Goal: Communication & Community: Answer question/provide support

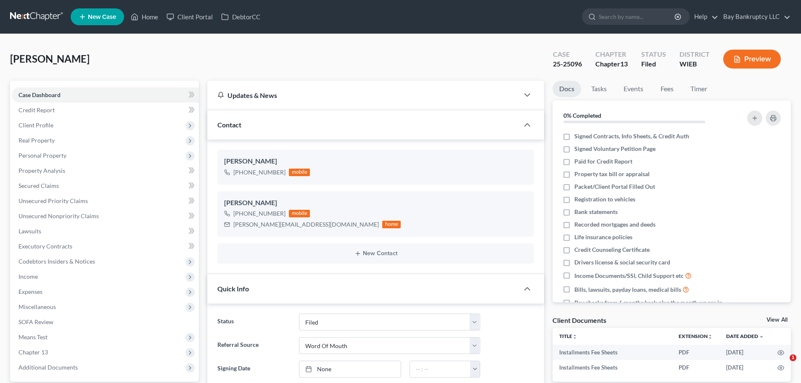
select select "2"
select select "0"
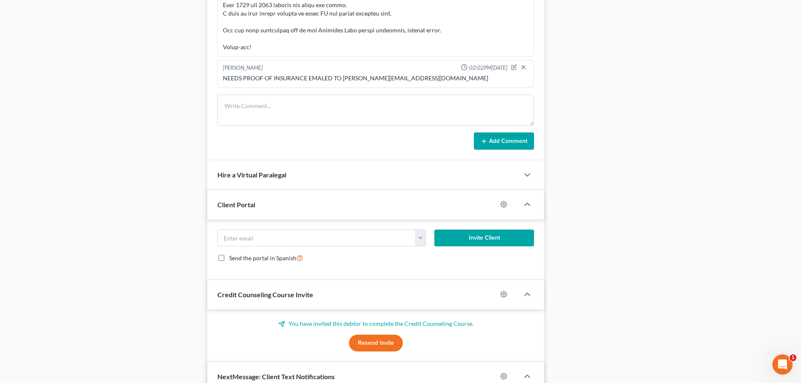
scroll to position [715, 0]
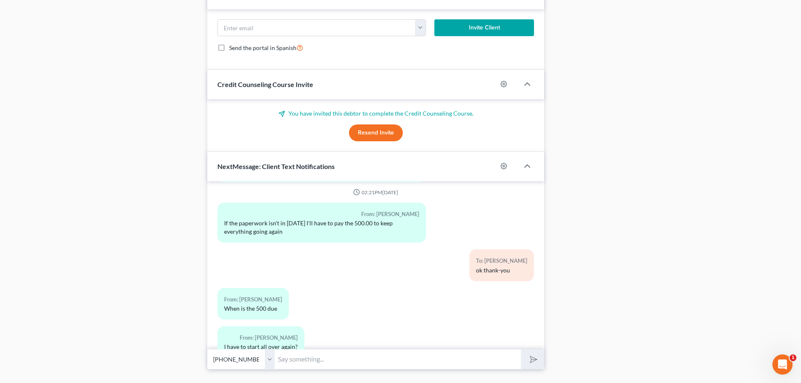
click at [303, 358] on input "text" at bounding box center [398, 359] width 246 height 21
type input "cant they get the paychecks?"
click at [523, 355] on button "submit" at bounding box center [532, 360] width 23 height 20
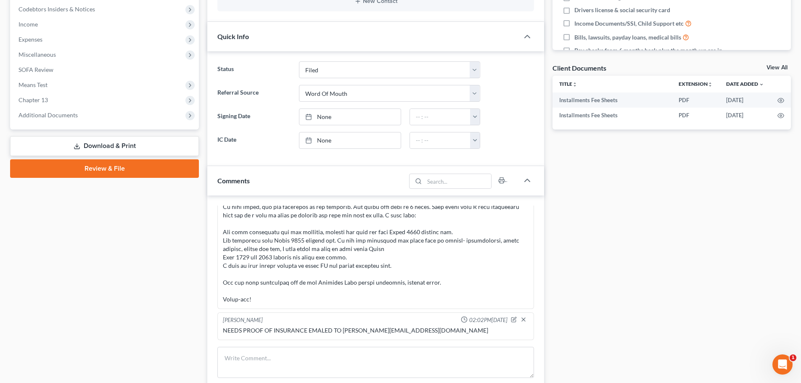
scroll to position [126, 0]
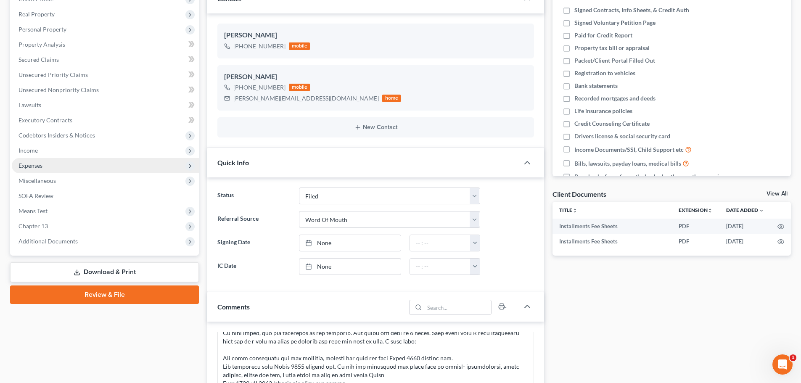
drag, startPoint x: 34, startPoint y: 148, endPoint x: 42, endPoint y: 162, distance: 16.2
click at [34, 148] on span "Income" at bounding box center [28, 150] width 19 height 7
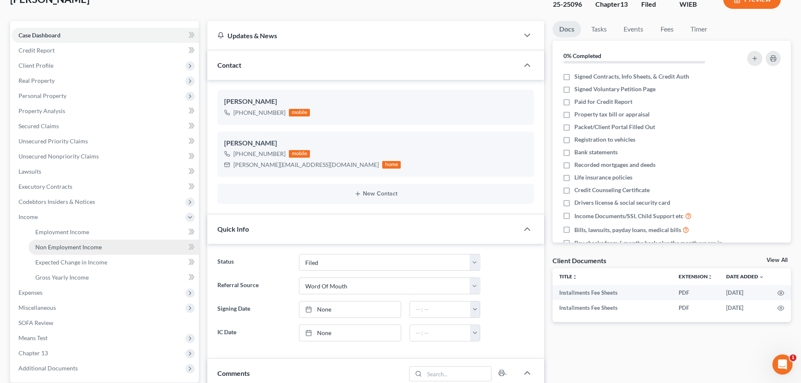
scroll to position [0, 0]
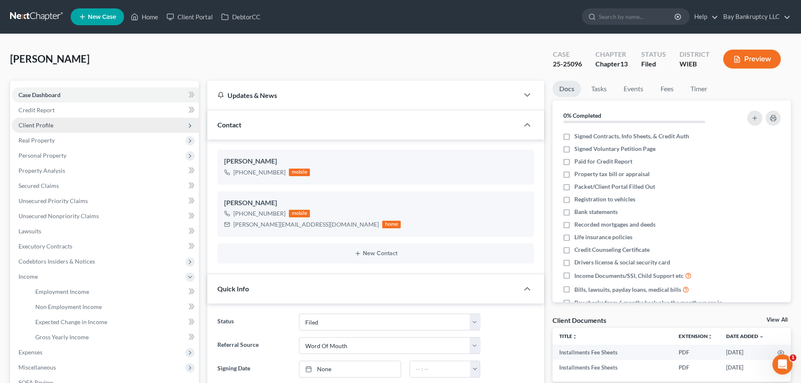
click at [40, 125] on span "Client Profile" at bounding box center [36, 125] width 35 height 7
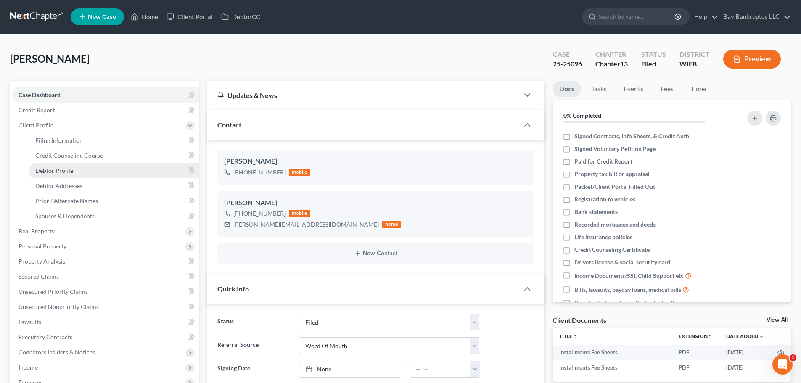
click at [63, 170] on span "Debtor Profile" at bounding box center [54, 170] width 38 height 7
select select "0"
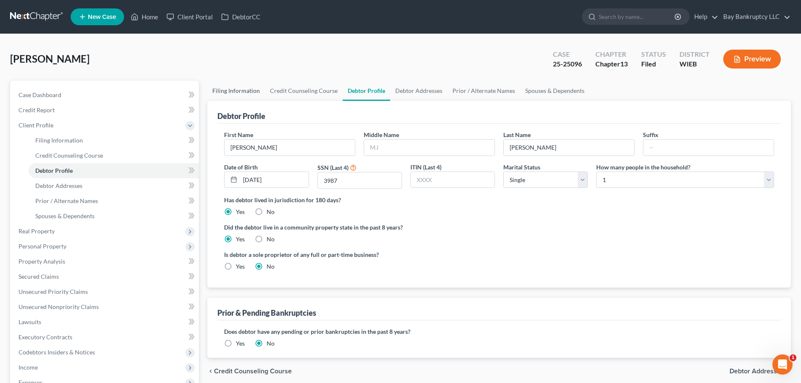
click at [225, 86] on link "Filing Information" at bounding box center [236, 91] width 58 height 20
select select "1"
select select "0"
select select "3"
select select "90"
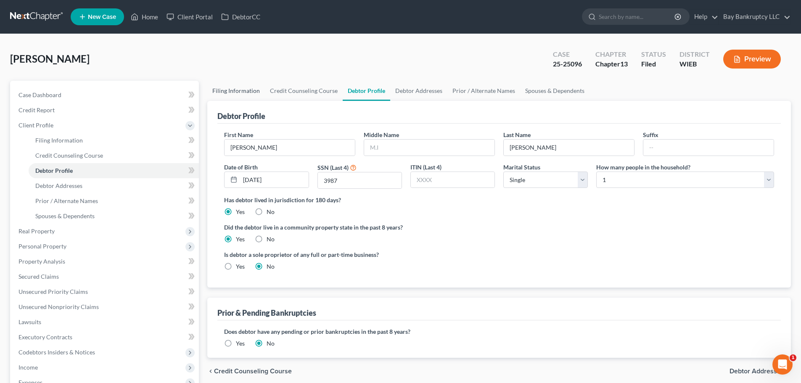
select select "0"
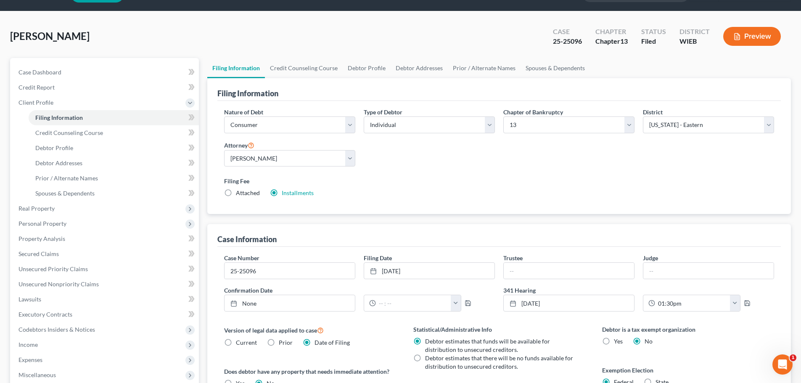
scroll to position [42, 0]
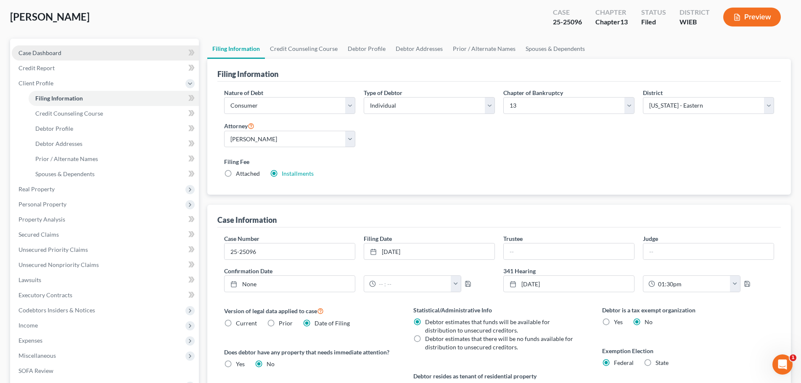
click at [43, 50] on span "Case Dashboard" at bounding box center [40, 52] width 43 height 7
select select "2"
select select "0"
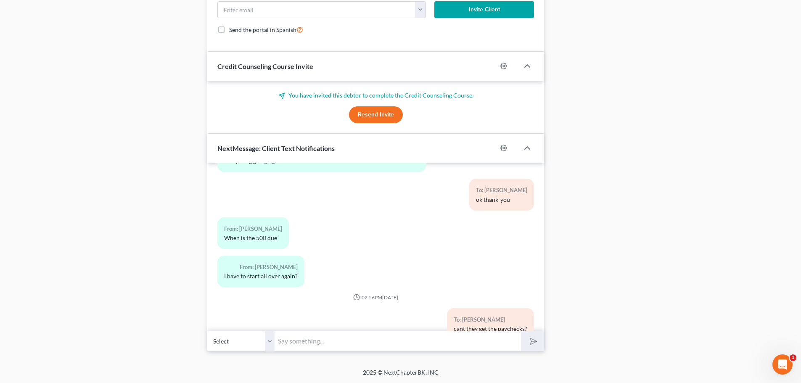
scroll to position [734, 0]
click at [296, 342] on input "text" at bounding box center [398, 341] width 246 height 21
type input "Do you happen to have your 8/21 paycheck?"
click at [534, 338] on icon "submit" at bounding box center [532, 341] width 12 height 12
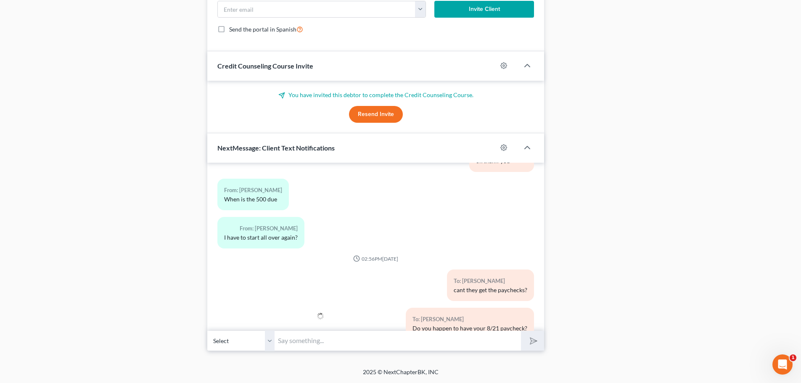
click at [372, 341] on input "text" at bounding box center [398, 341] width 246 height 21
type input "most employers let you access them online even"
click at [525, 333] on button "submit" at bounding box center [532, 341] width 23 height 20
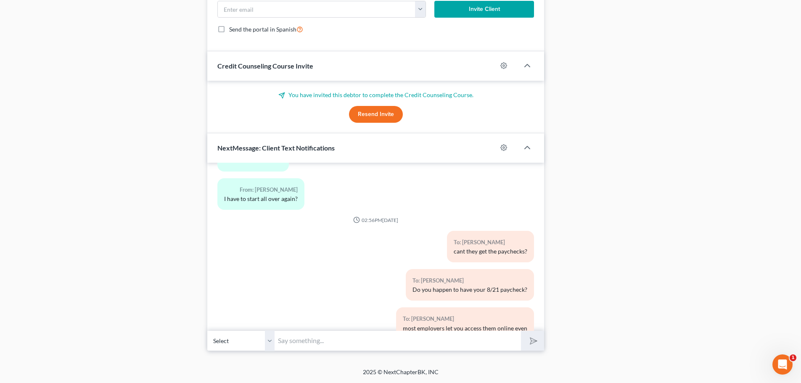
click at [483, 338] on input "text" at bounding box center [398, 341] width 246 height 21
type input "I"
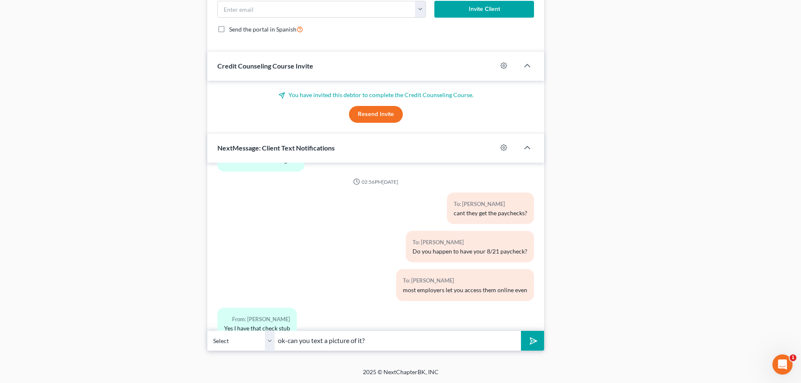
type input "ok-can you text a picture of it?"
click at [527, 334] on button "submit" at bounding box center [532, 341] width 23 height 20
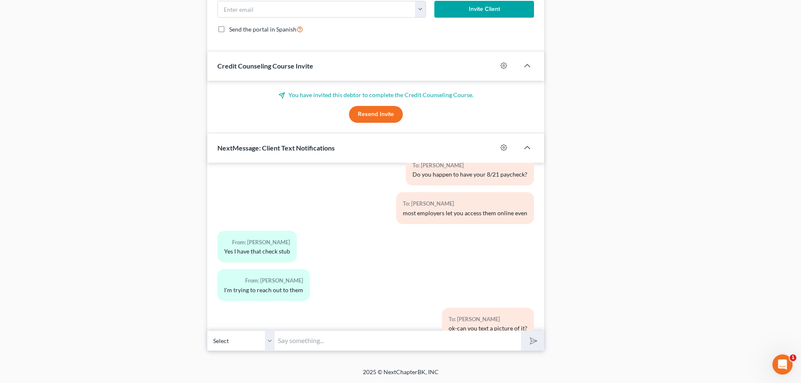
click at [513, 337] on input "text" at bounding box center [398, 341] width 246 height 21
type input "do you have [DATE]?"
click at [535, 338] on icon "submit" at bounding box center [532, 341] width 12 height 12
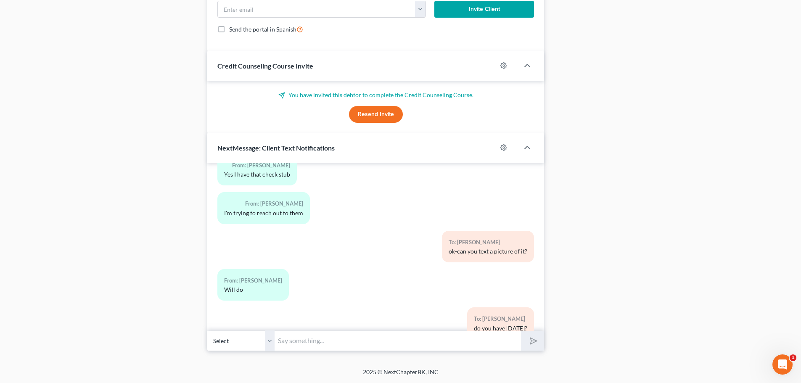
click at [351, 339] on input "text" at bounding box center [398, 341] width 246 height 21
type input "SHE JUST SENT THEM!"
click at [543, 342] on button "submit" at bounding box center [532, 341] width 23 height 20
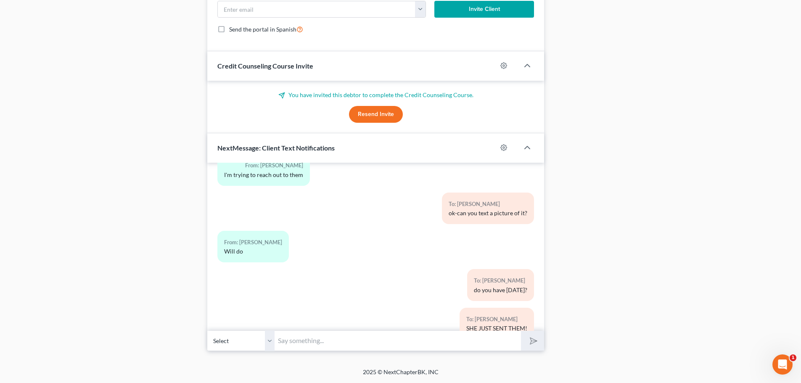
click at [437, 340] on input "text" at bounding box center [398, 341] width 246 height 21
type input "ugh its just july and august"
click at [533, 345] on icon "submit" at bounding box center [532, 341] width 12 height 12
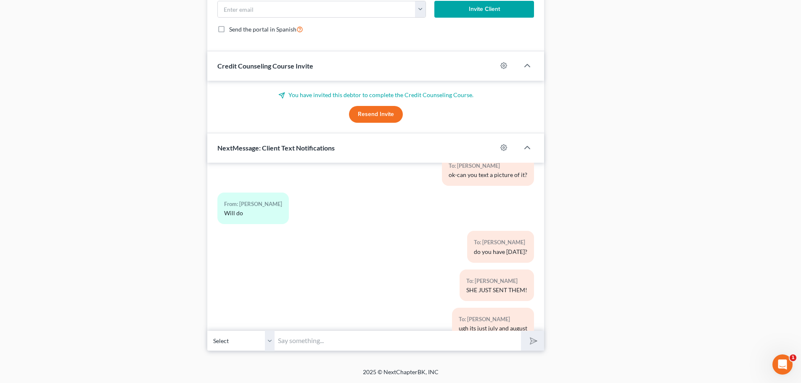
click at [376, 340] on input "text" at bounding box center [398, 341] width 246 height 21
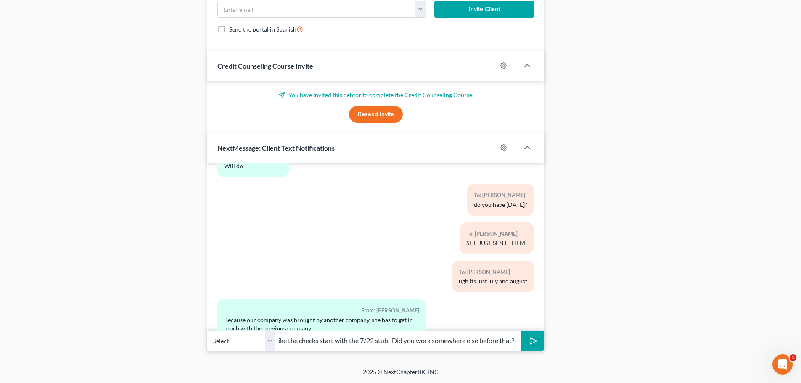
scroll to position [0, 28]
type input "it looks like the checks start with the 7/22 stub. Did you work somewhere else …"
click at [528, 338] on icon "submit" at bounding box center [532, 341] width 8 height 8
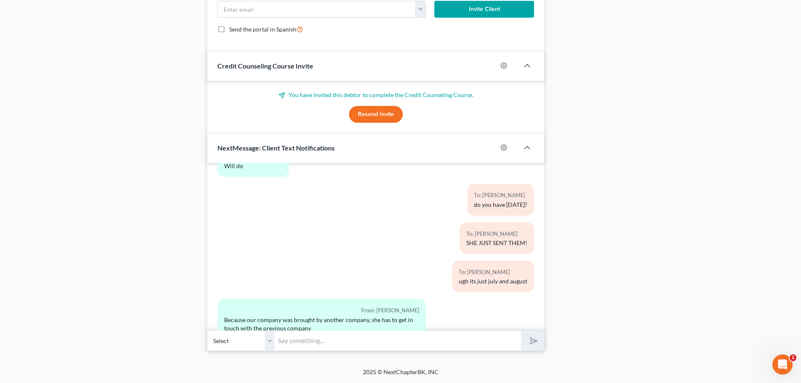
scroll to position [5450, 0]
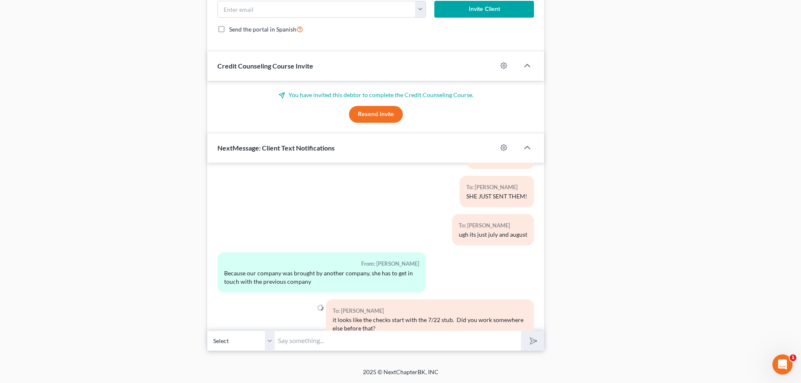
click at [299, 342] on input "text" at bounding box center [398, 341] width 246 height 21
type input "Ok, How long will it take?"
click at [529, 340] on icon "submit" at bounding box center [532, 341] width 12 height 12
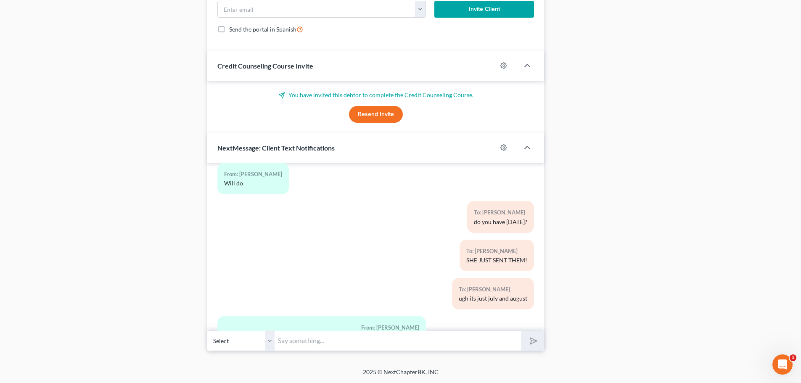
scroll to position [5489, 0]
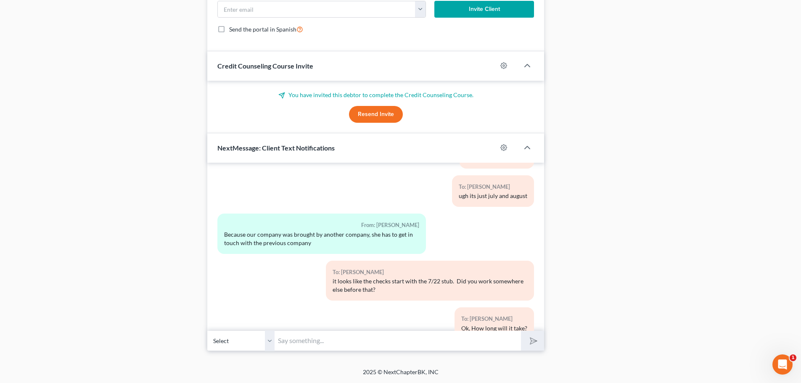
click at [321, 340] on input "text" at bounding box center [398, 341] width 246 height 21
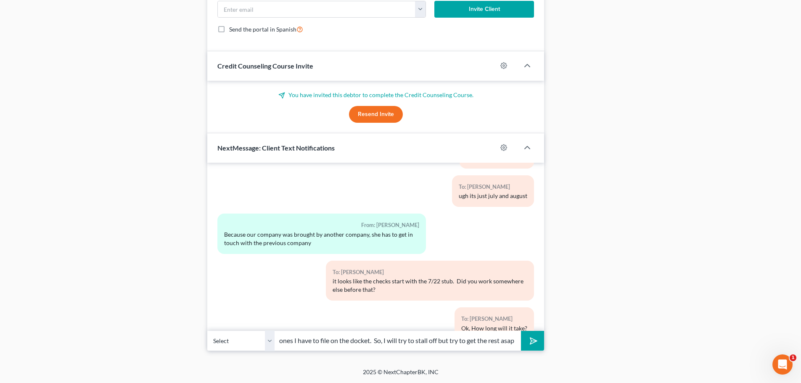
scroll to position [0, 80]
type input "This helps bc these are the ones I have to file on the docket. So, I will try t…"
click at [531, 342] on polygon "submit" at bounding box center [532, 341] width 10 height 10
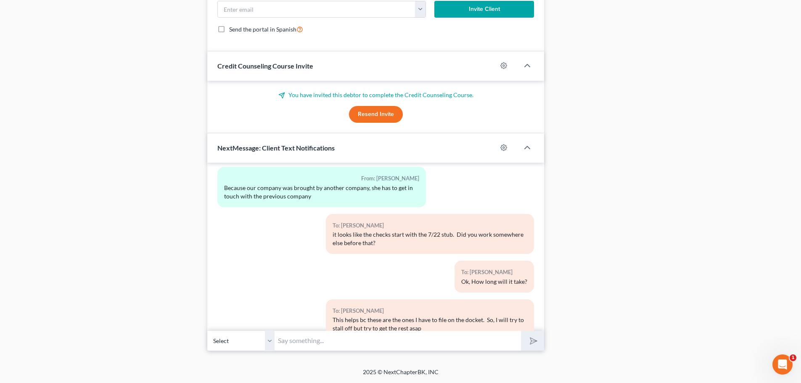
scroll to position [5582, 0]
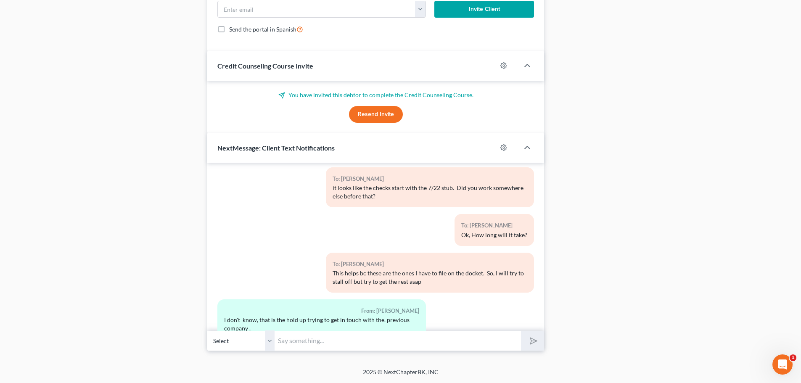
click at [310, 340] on input "text" at bounding box center [398, 341] width 246 height 21
type input "ok, just keep trying"
click at [531, 339] on polygon "submit" at bounding box center [532, 341] width 10 height 10
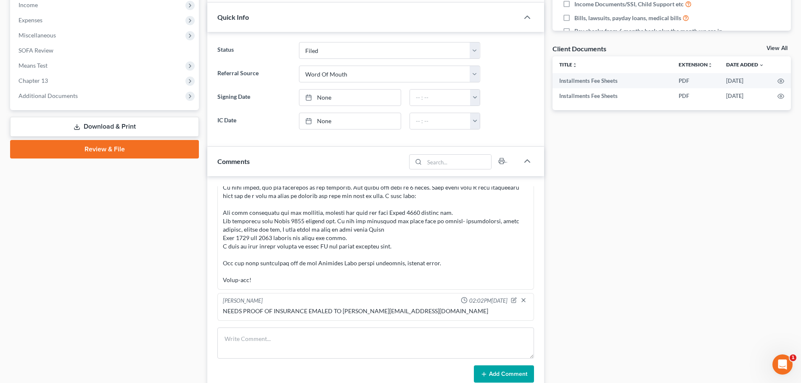
scroll to position [50, 0]
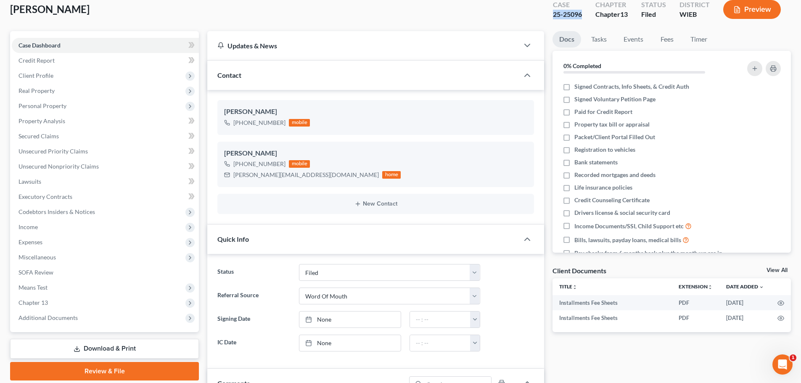
drag, startPoint x: 553, startPoint y: 19, endPoint x: 582, endPoint y: 19, distance: 29.0
click at [582, 19] on div "Case 25-25096" at bounding box center [567, 10] width 42 height 25
copy div "25-25096"
click at [549, 16] on div "Case 25-25096" at bounding box center [567, 10] width 42 height 25
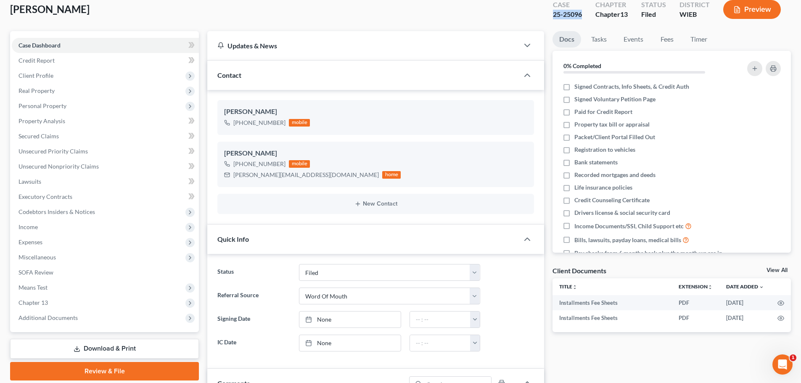
scroll to position [0, 0]
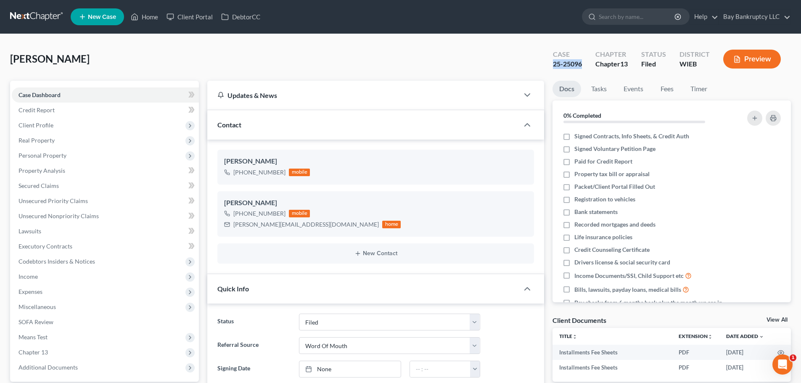
drag, startPoint x: 552, startPoint y: 64, endPoint x: 581, endPoint y: 66, distance: 29.5
click at [581, 66] on div "Case 25-25096" at bounding box center [567, 60] width 42 height 25
copy div "25-25096"
drag, startPoint x: 46, startPoint y: 276, endPoint x: 61, endPoint y: 309, distance: 36.9
click at [46, 276] on span "Income" at bounding box center [105, 276] width 187 height 15
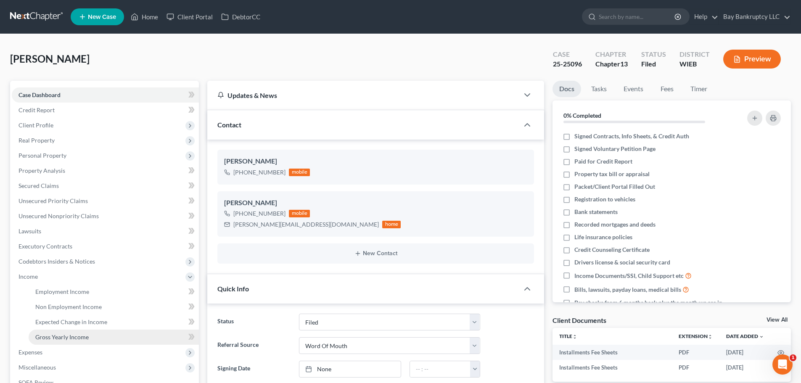
click at [69, 335] on span "Gross Yearly Income" at bounding box center [61, 337] width 53 height 7
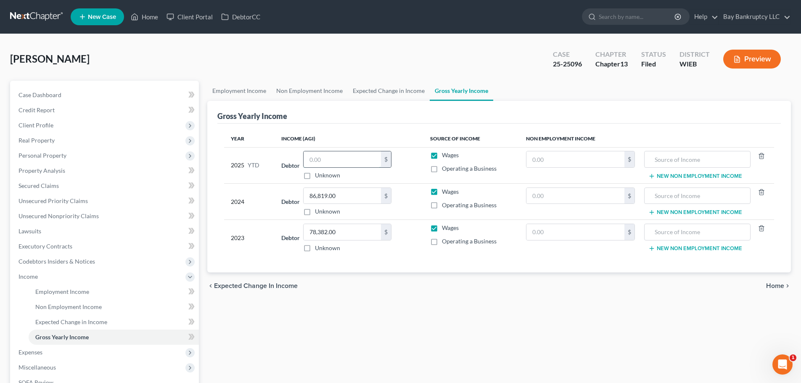
click at [323, 157] on input "text" at bounding box center [342, 159] width 77 height 16
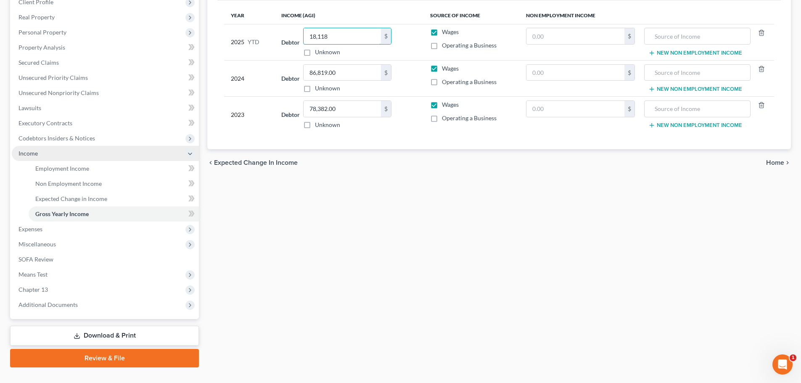
scroll to position [126, 0]
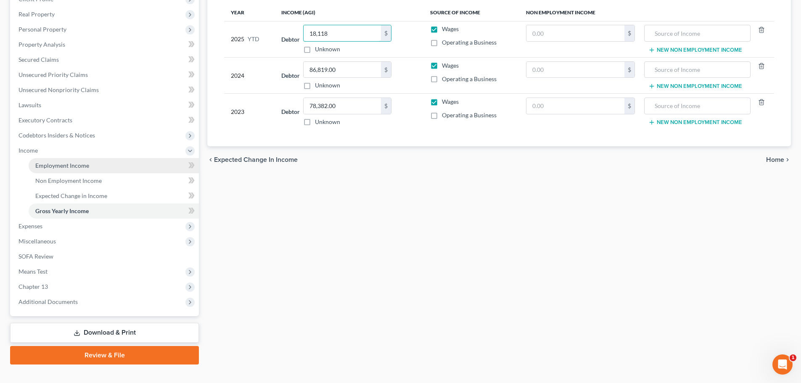
type input "18,118"
click at [89, 167] on link "Employment Income" at bounding box center [114, 165] width 170 height 15
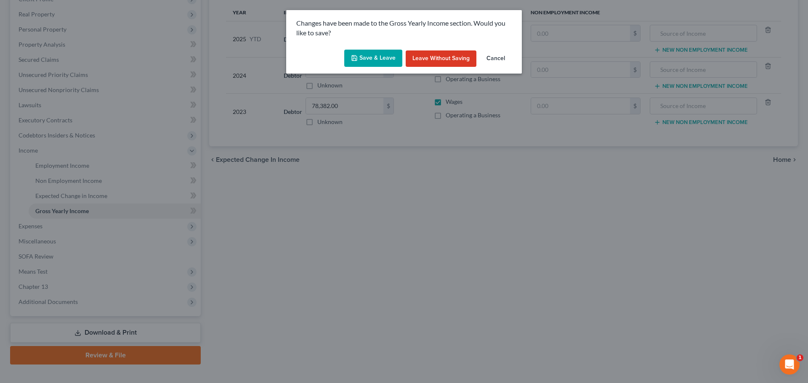
click at [367, 56] on button "Save & Leave" at bounding box center [373, 59] width 58 height 18
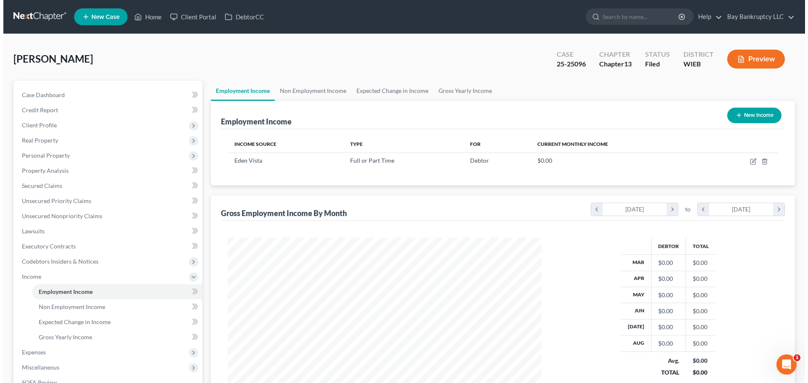
scroll to position [157, 331]
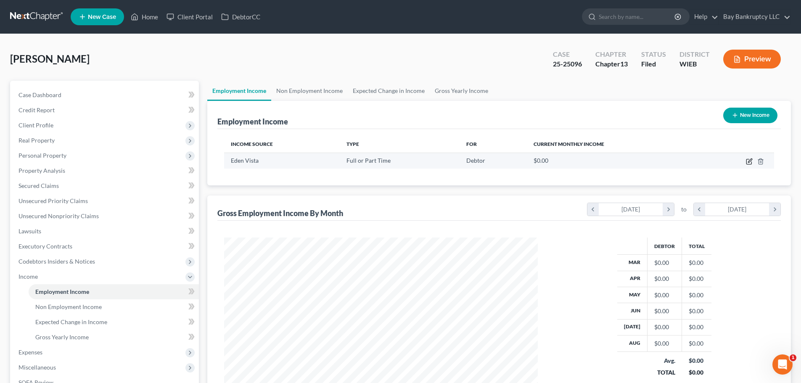
click at [750, 159] on icon "button" at bounding box center [749, 161] width 7 height 7
select select "0"
select select "52"
select select "1"
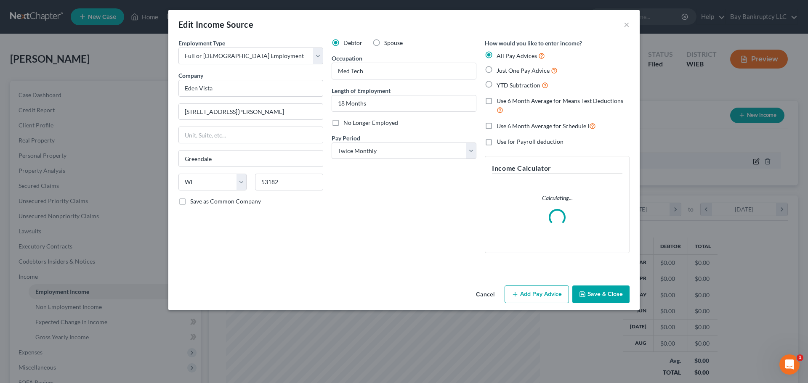
scroll to position [158, 334]
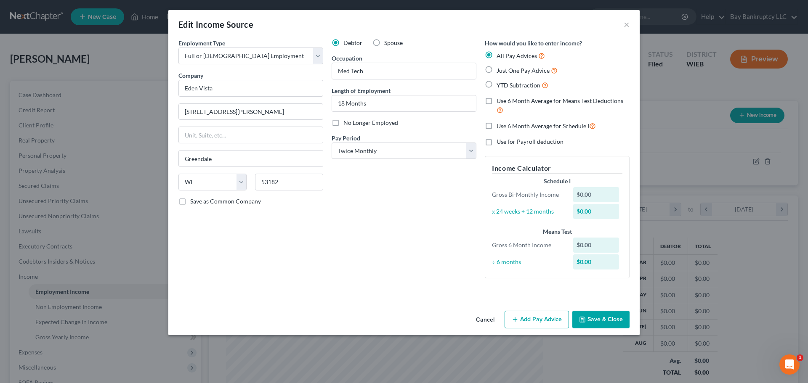
click at [526, 315] on button "Add Pay Advice" at bounding box center [536, 320] width 64 height 18
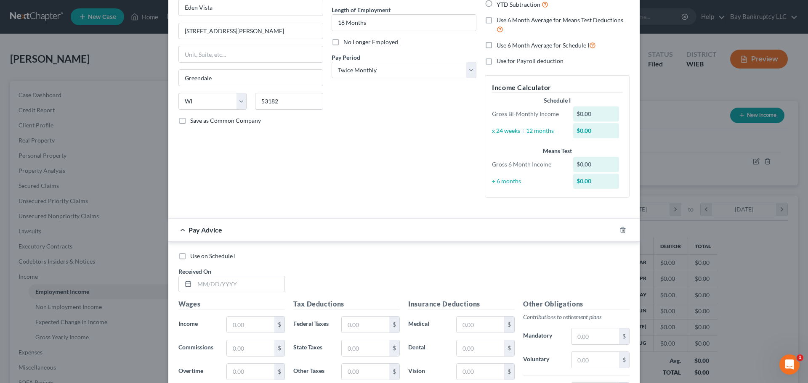
scroll to position [126, 0]
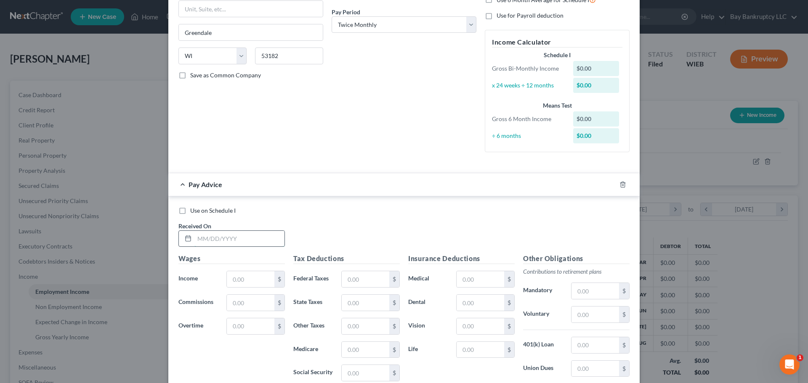
click at [202, 236] on input "text" at bounding box center [239, 239] width 90 height 16
type input "[DATE]"
click at [242, 283] on input "text" at bounding box center [251, 279] width 48 height 16
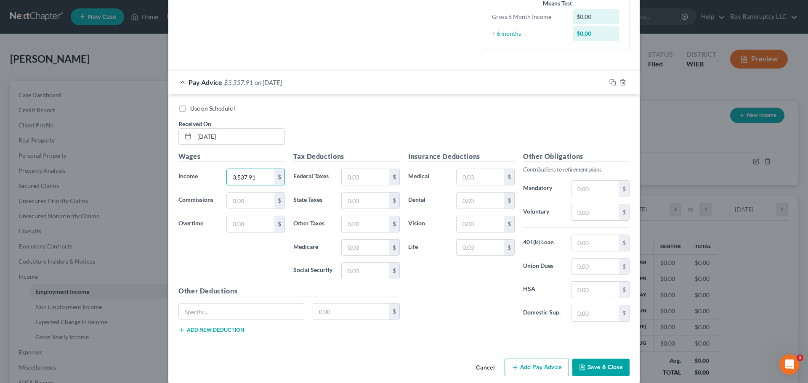
scroll to position [239, 0]
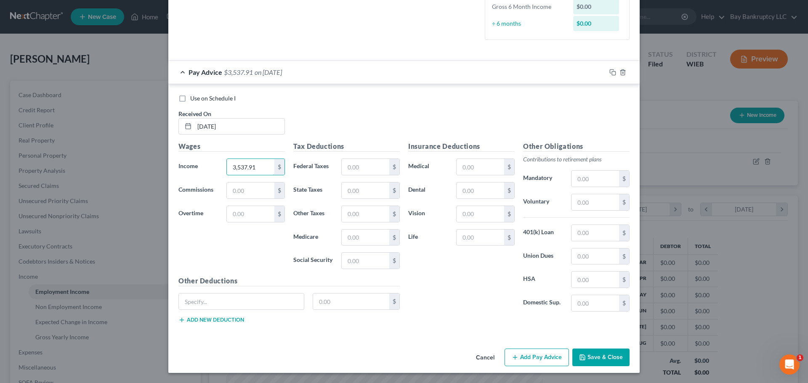
type input "3,537.91"
click at [519, 356] on button "Add Pay Advice" at bounding box center [536, 358] width 64 height 18
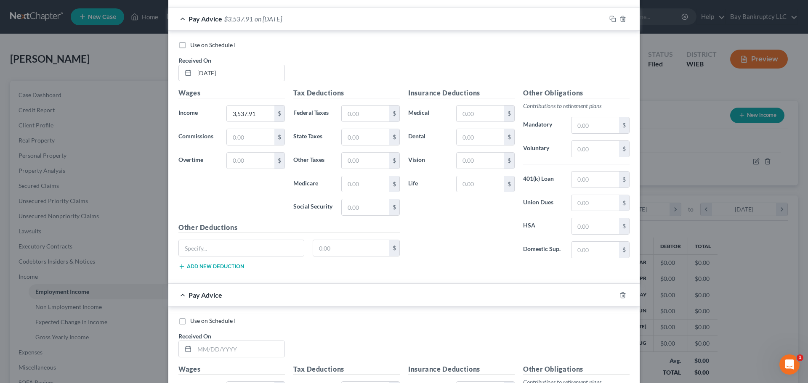
scroll to position [323, 0]
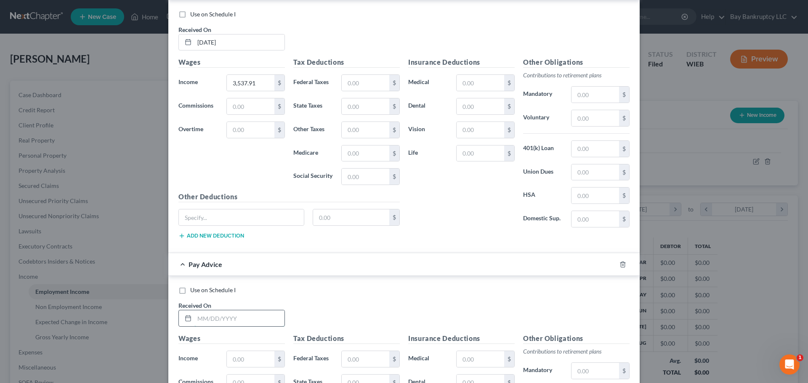
click at [248, 321] on input "text" at bounding box center [239, 318] width 90 height 16
type input "[DATE]"
click at [260, 354] on input "text" at bounding box center [251, 359] width 48 height 16
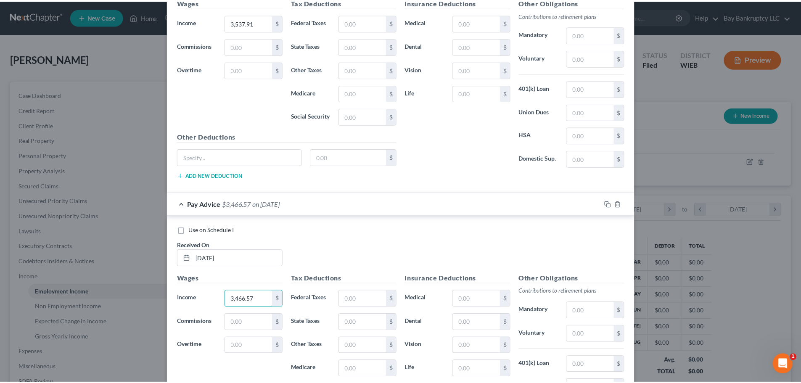
scroll to position [514, 0]
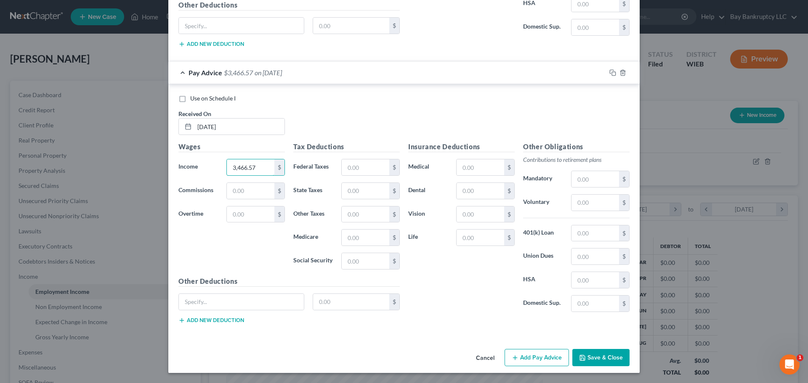
type input "3,466.57"
click at [585, 358] on button "Save & Close" at bounding box center [600, 358] width 57 height 18
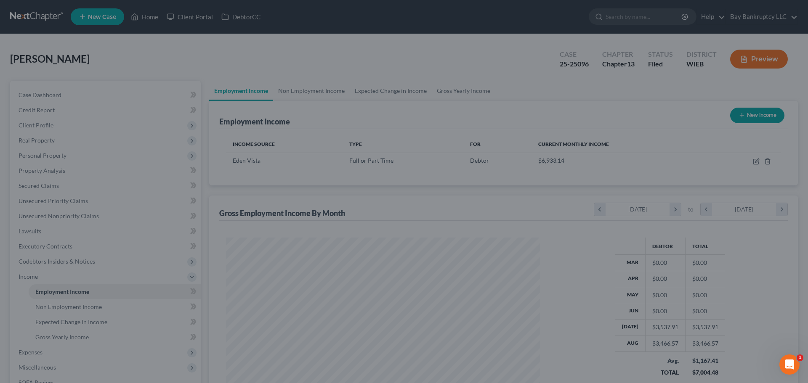
scroll to position [420486, 420312]
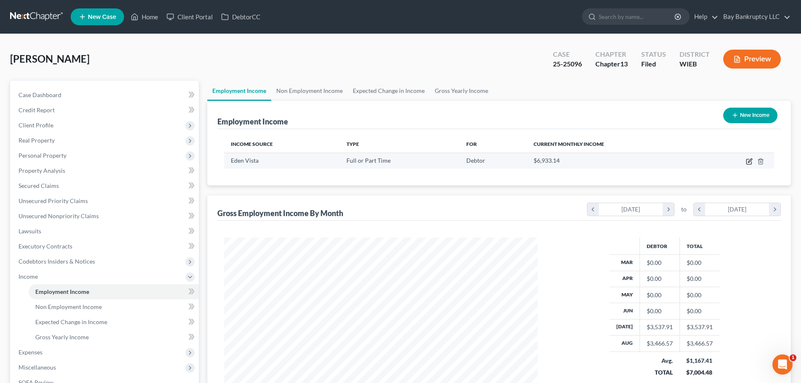
click at [747, 161] on icon "button" at bounding box center [749, 161] width 5 height 5
select select "0"
select select "52"
select select "1"
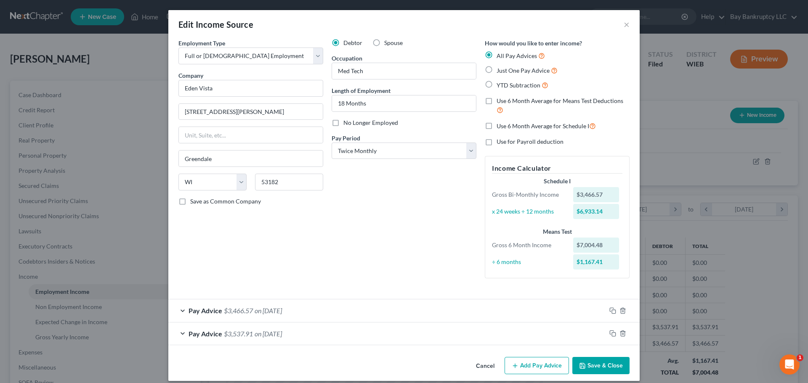
scroll to position [8, 0]
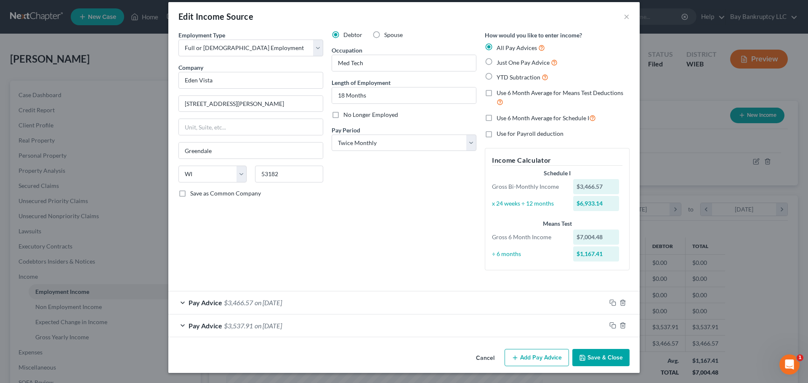
click at [519, 353] on button "Add Pay Advice" at bounding box center [536, 358] width 64 height 18
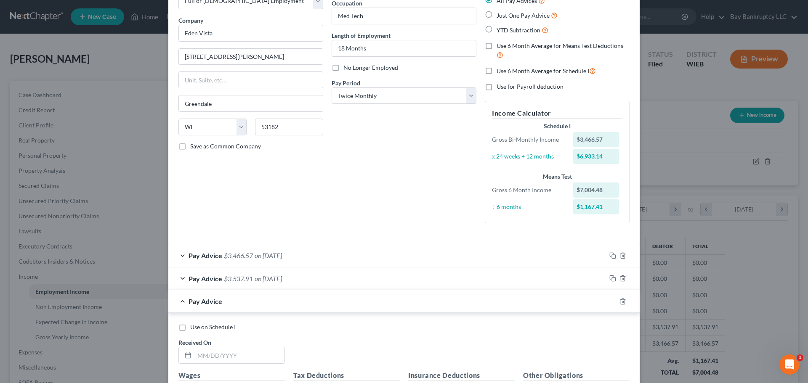
scroll to position [176, 0]
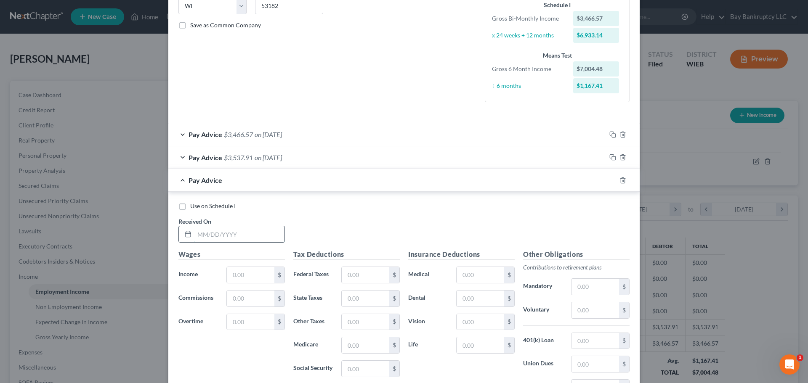
click at [231, 233] on input "text" at bounding box center [239, 234] width 90 height 16
type input "[DATE]"
click at [239, 281] on input "text" at bounding box center [251, 275] width 48 height 16
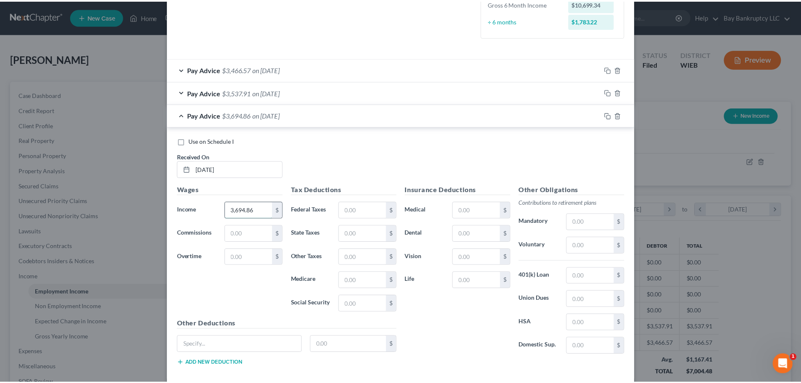
scroll to position [284, 0]
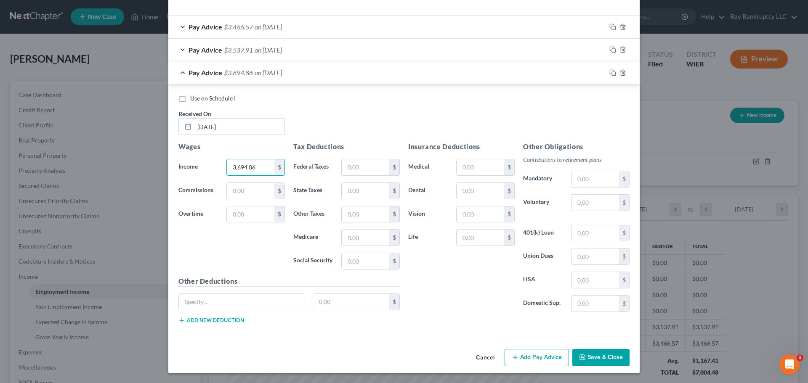
type input "3,694.86"
click at [190, 100] on label "Use on Schedule I" at bounding box center [212, 98] width 45 height 8
click at [193, 100] on input "Use on Schedule I" at bounding box center [195, 96] width 5 height 5
checkbox input "true"
click at [356, 261] on input "text" at bounding box center [366, 261] width 48 height 16
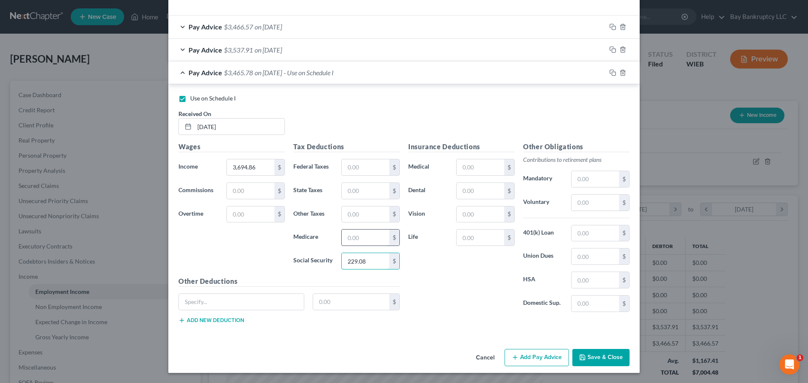
type input "229.08"
click at [362, 236] on input "text" at bounding box center [366, 238] width 48 height 16
type input "53.58"
click at [589, 356] on button "Save & Close" at bounding box center [600, 358] width 57 height 18
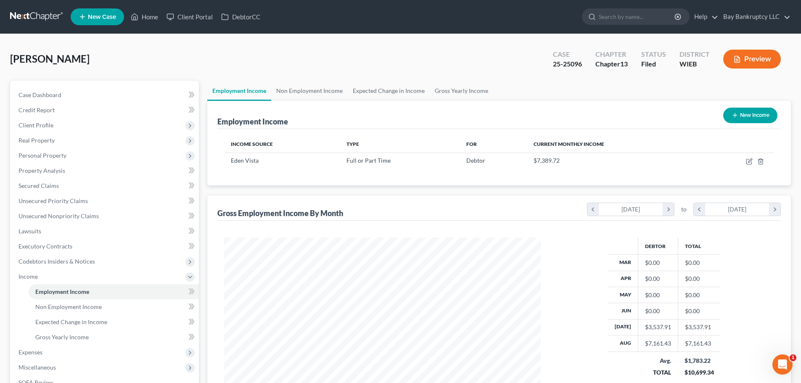
scroll to position [420486, 420312]
click at [317, 95] on link "Non Employment Income" at bounding box center [309, 91] width 77 height 20
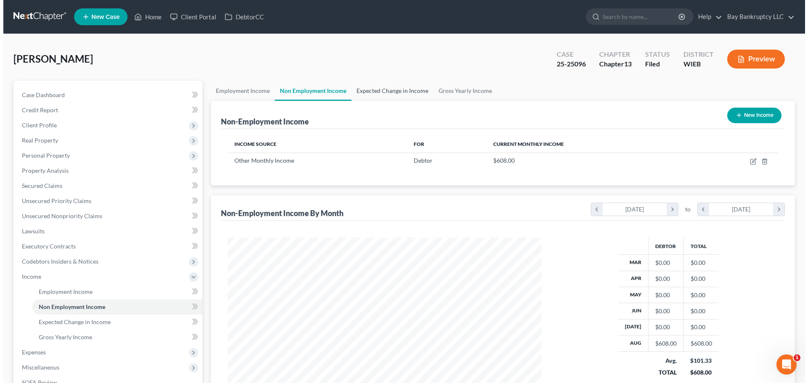
scroll to position [157, 331]
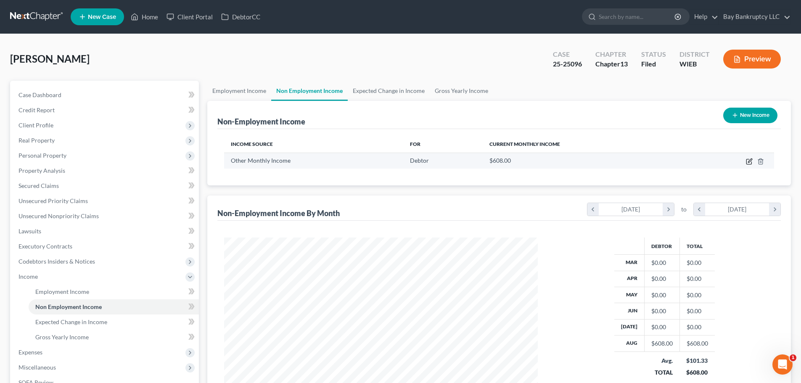
click at [749, 159] on icon "button" at bounding box center [749, 161] width 5 height 5
select select "13"
select select "0"
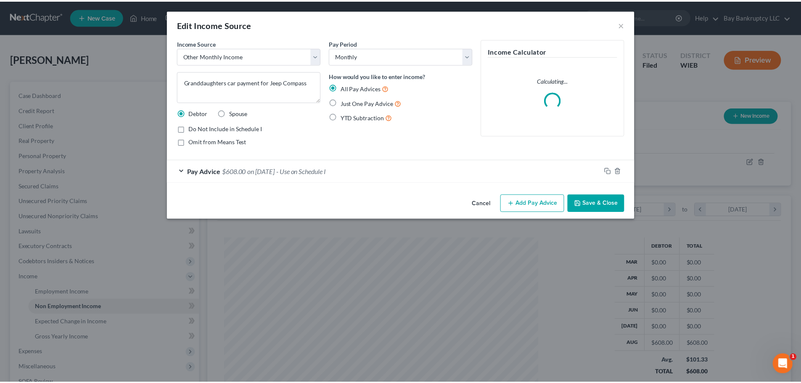
scroll to position [158, 334]
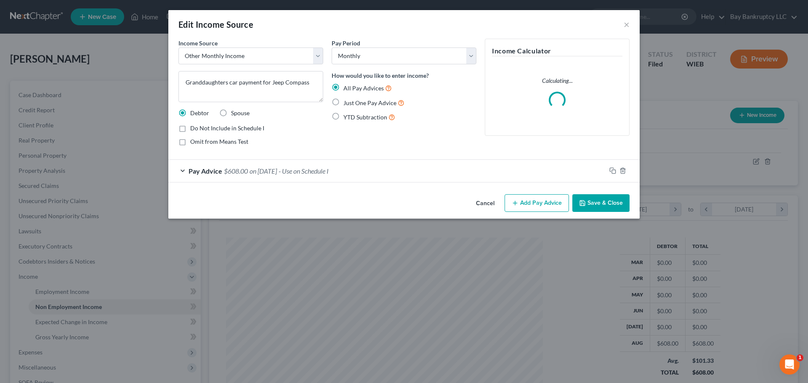
click at [599, 203] on button "Save & Close" at bounding box center [600, 203] width 57 height 18
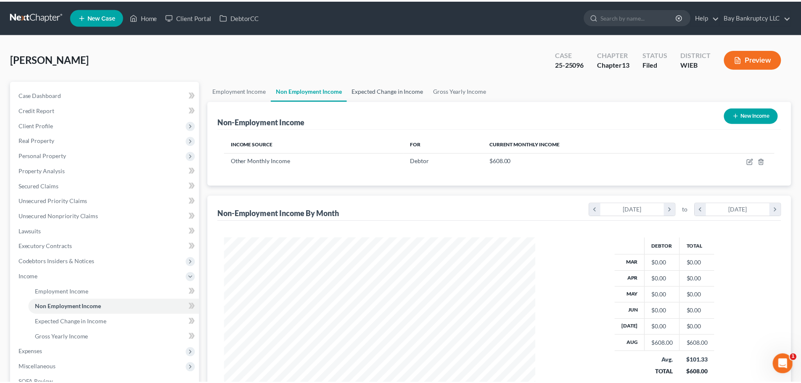
scroll to position [420486, 420312]
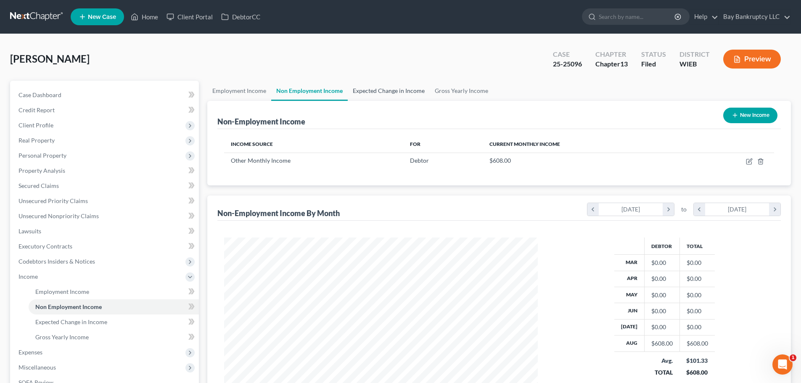
click at [382, 91] on link "Expected Change in Income" at bounding box center [389, 91] width 82 height 20
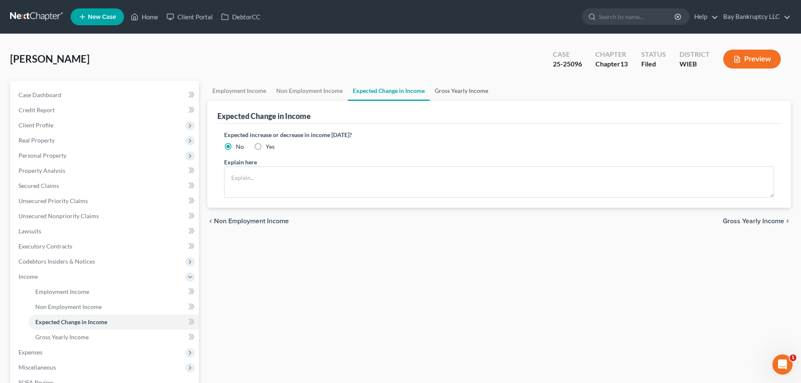
click at [461, 93] on link "Gross Yearly Income" at bounding box center [462, 91] width 64 height 20
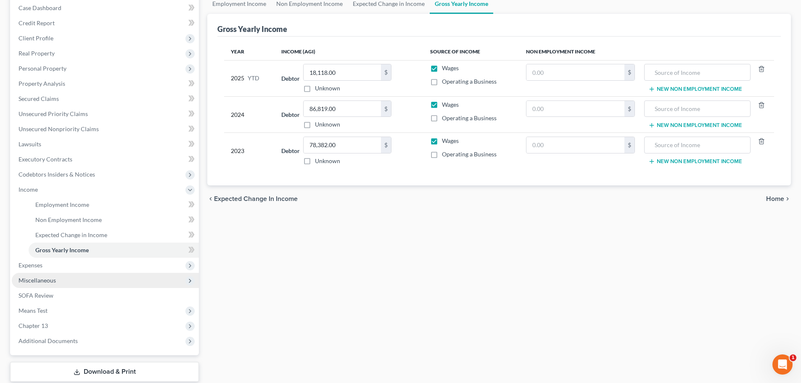
scroll to position [42, 0]
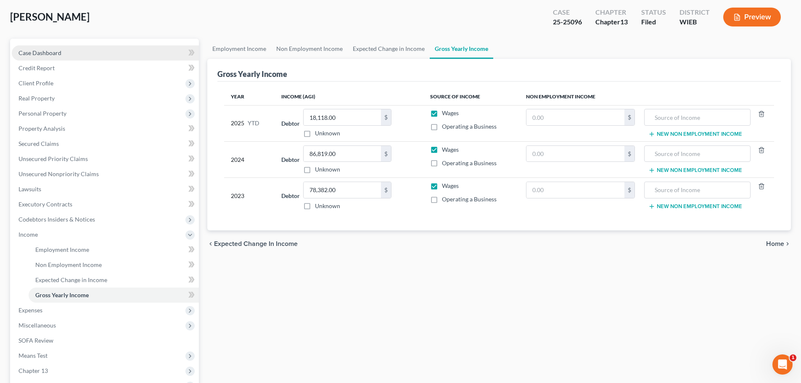
click at [55, 50] on span "Case Dashboard" at bounding box center [40, 52] width 43 height 7
select select "0"
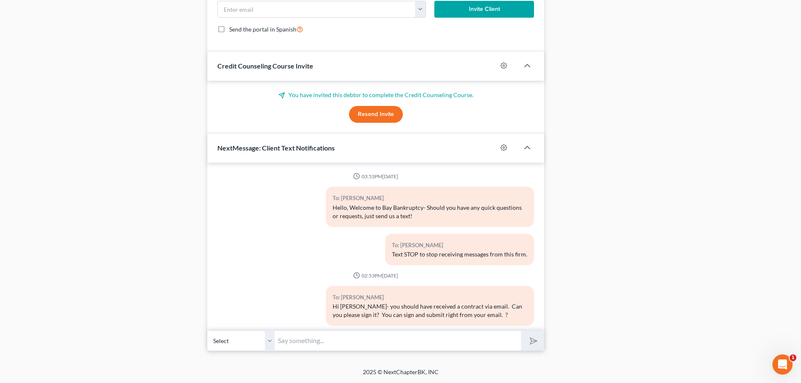
scroll to position [5698, 0]
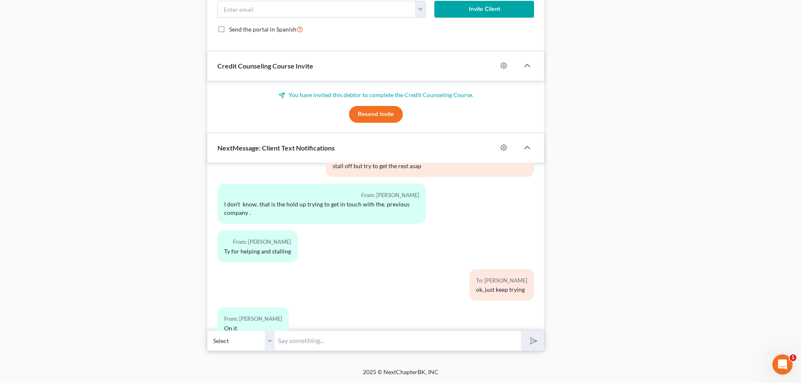
click at [315, 343] on input "text" at bounding box center [398, 341] width 246 height 21
type input "has the granddaughter been paying for her car every month?"
click at [523, 342] on button "submit" at bounding box center [532, 341] width 23 height 20
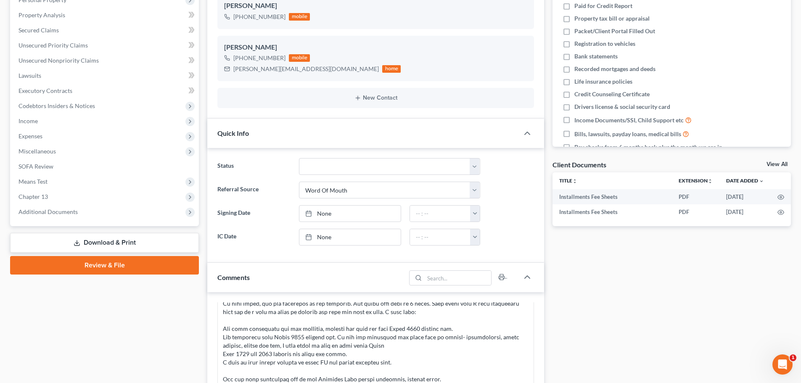
scroll to position [103, 0]
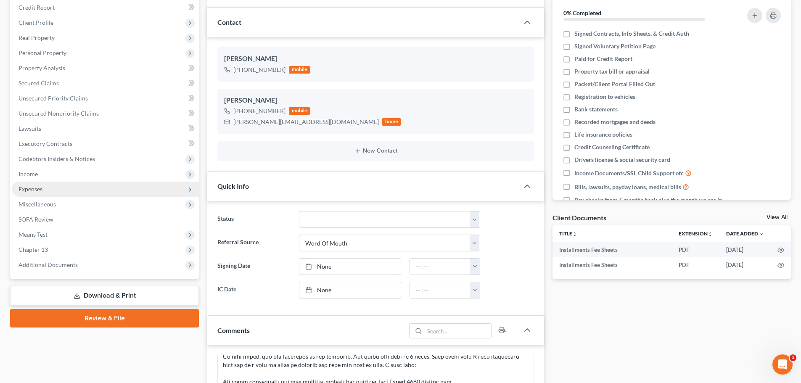
drag, startPoint x: 20, startPoint y: 171, endPoint x: 54, endPoint y: 182, distance: 36.3
click at [20, 171] on span "Income" at bounding box center [28, 173] width 19 height 7
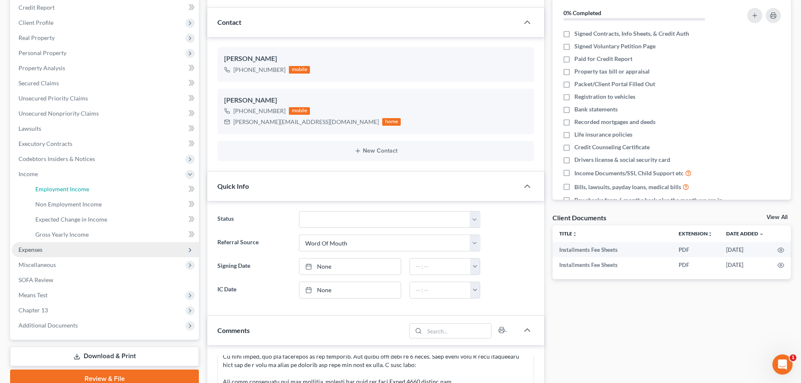
click at [54, 182] on link "Employment Income" at bounding box center [114, 189] width 170 height 15
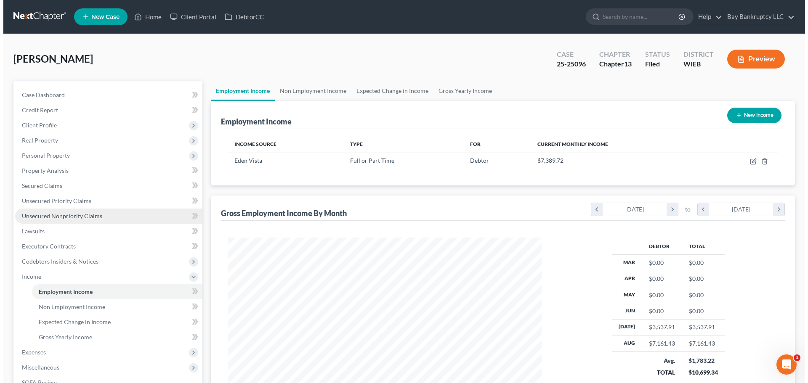
scroll to position [157, 331]
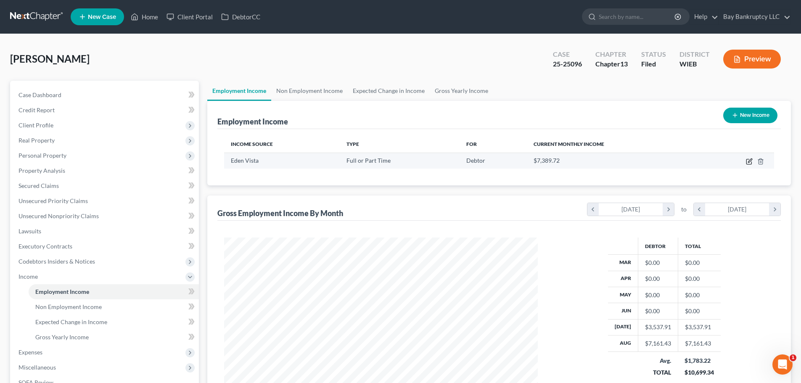
click at [751, 161] on icon "button" at bounding box center [750, 161] width 4 height 4
select select "0"
select select "52"
select select "1"
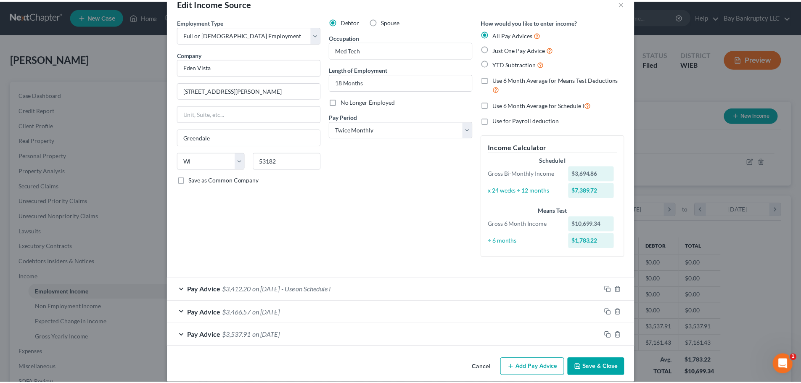
scroll to position [31, 0]
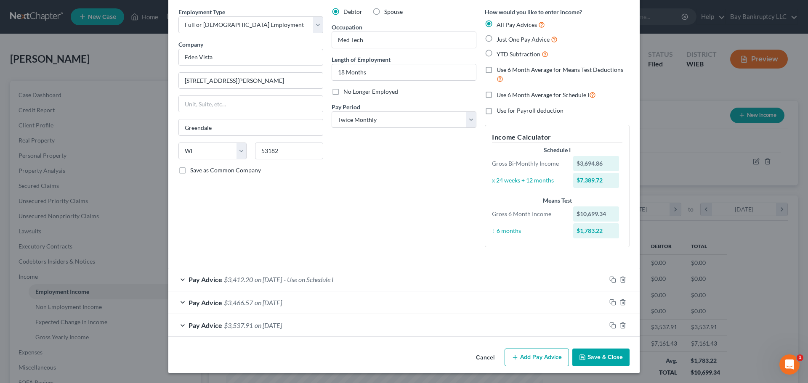
click at [595, 354] on button "Save & Close" at bounding box center [600, 358] width 57 height 18
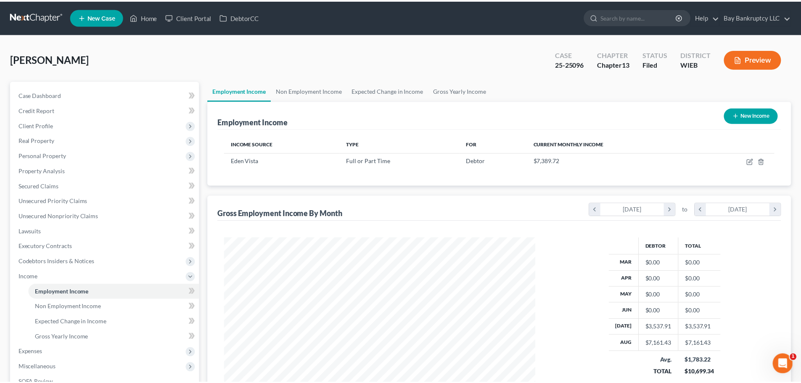
scroll to position [420486, 420312]
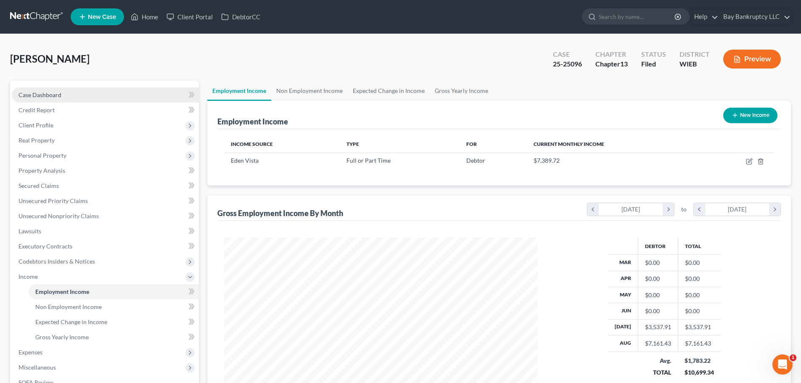
drag, startPoint x: 61, startPoint y: 90, endPoint x: 63, endPoint y: 98, distance: 8.5
click at [61, 90] on link "Case Dashboard" at bounding box center [105, 94] width 187 height 15
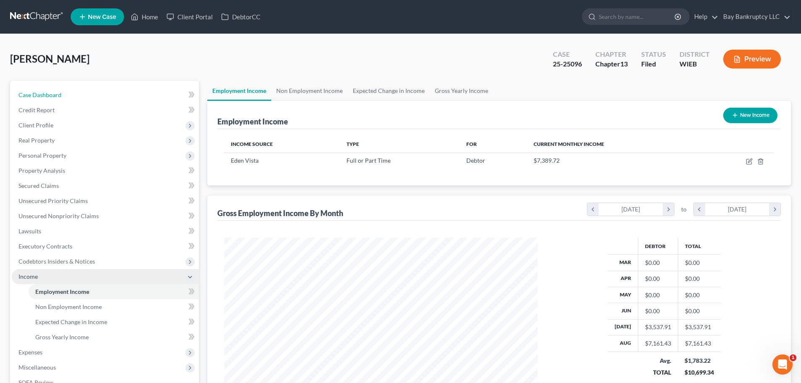
select select "0"
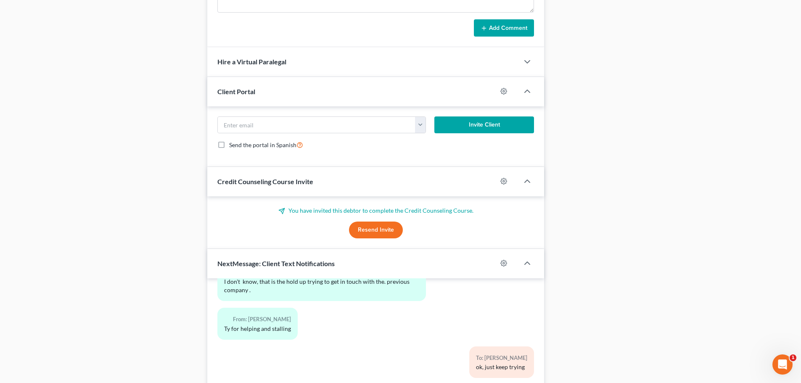
scroll to position [734, 0]
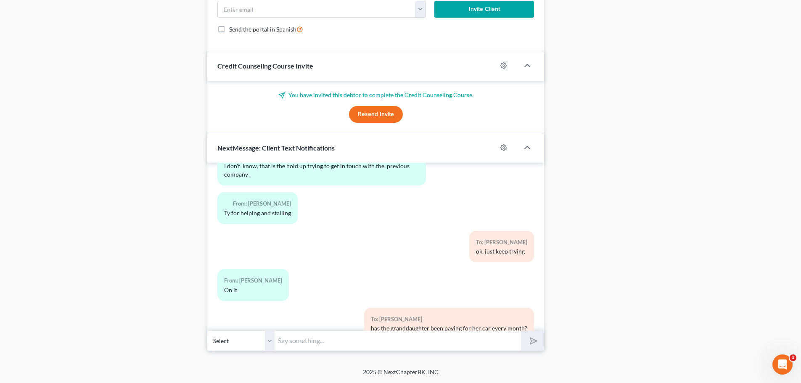
click at [318, 345] on input "text" at bounding box center [398, 341] width 246 height 21
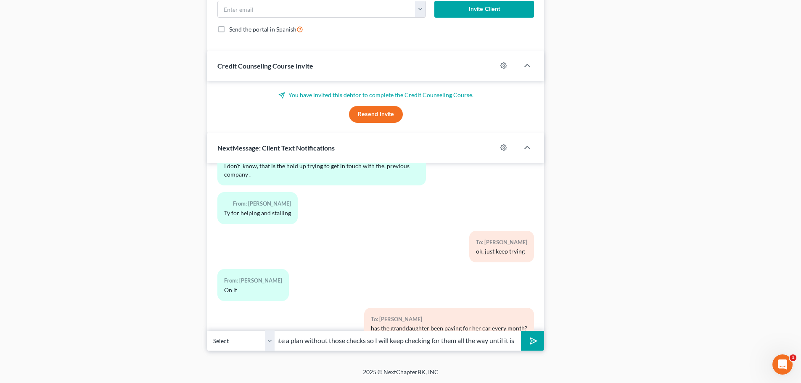
scroll to position [0, 191]
type input "Ok, it looks like your over the median, which means I cant calculate a plan wit…"
click at [533, 338] on icon "submit" at bounding box center [532, 341] width 12 height 12
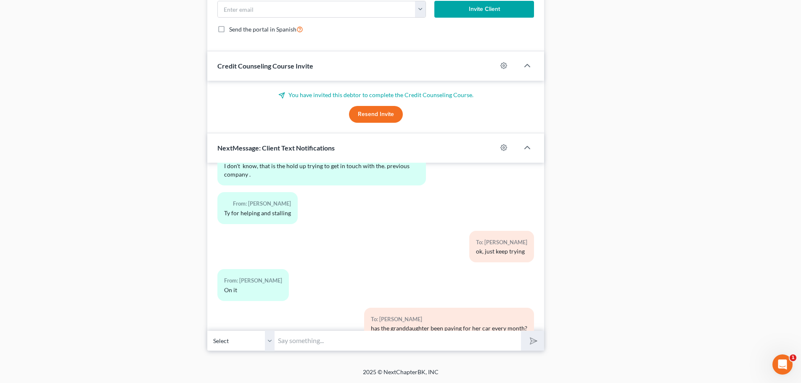
click at [334, 344] on input "text" at bounding box center [398, 341] width 246 height 21
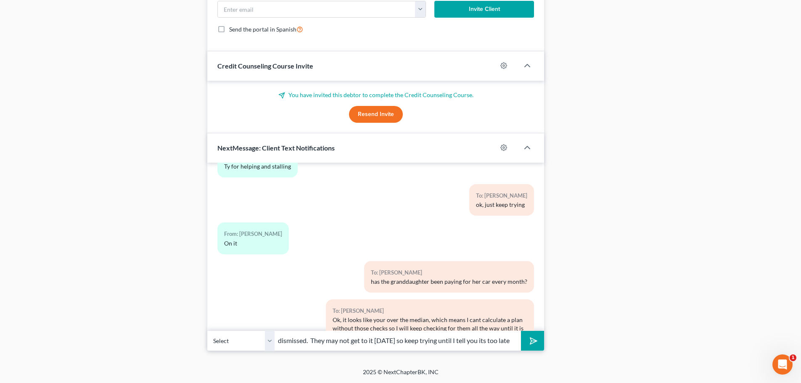
scroll to position [0, 6]
type input "dismissed. They may not get to it [DATE] so keep trying until I tell you its to…"
click at [525, 343] on button "submit" at bounding box center [532, 341] width 23 height 20
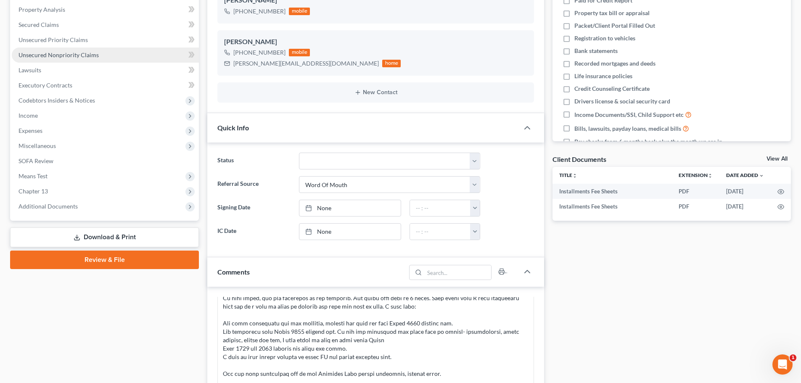
scroll to position [61, 0]
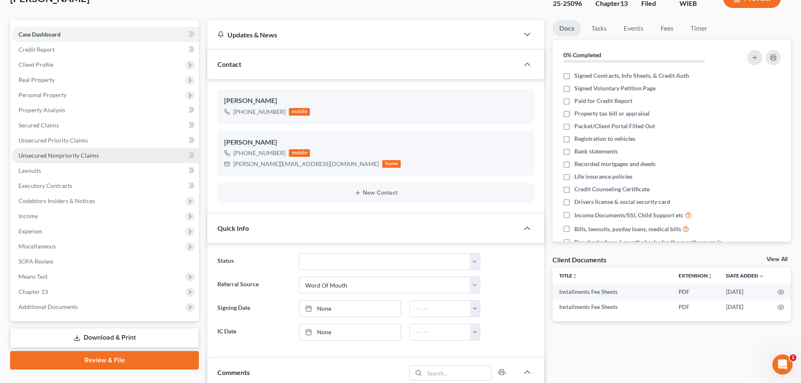
click at [81, 152] on span "Unsecured Nonpriority Claims" at bounding box center [59, 155] width 80 height 7
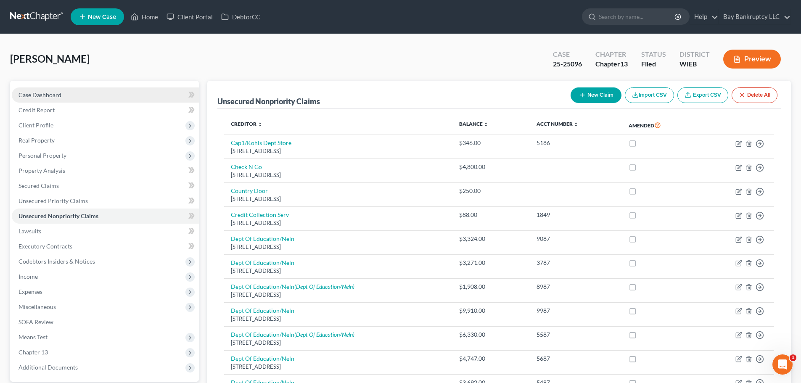
click at [66, 92] on link "Case Dashboard" at bounding box center [105, 94] width 187 height 15
select select "2"
select select "0"
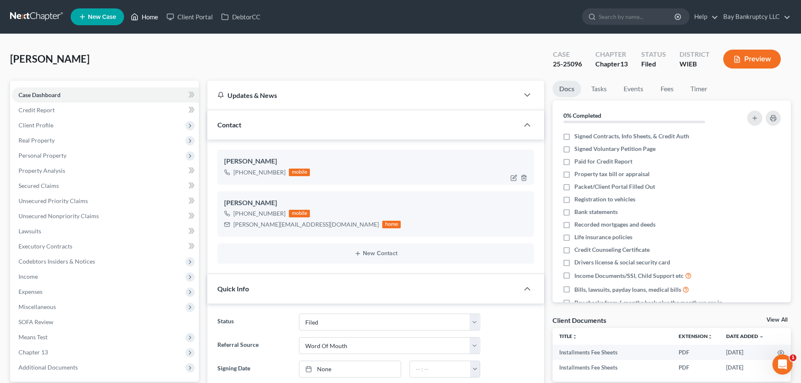
drag, startPoint x: 150, startPoint y: 18, endPoint x: 220, endPoint y: 151, distance: 150.9
click at [150, 18] on link "Home" at bounding box center [145, 16] width 36 height 15
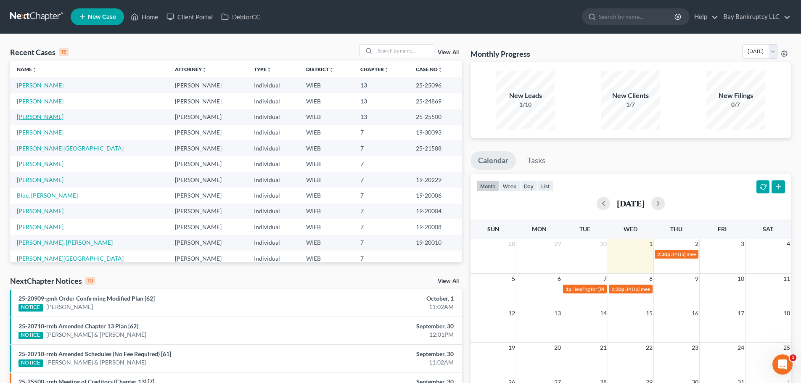
click at [32, 118] on link "[PERSON_NAME]" at bounding box center [40, 116] width 47 height 7
select select "2"
select select "0"
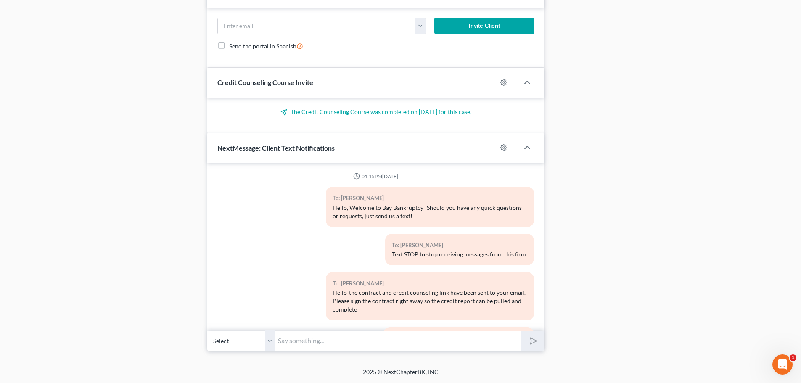
scroll to position [3231, 0]
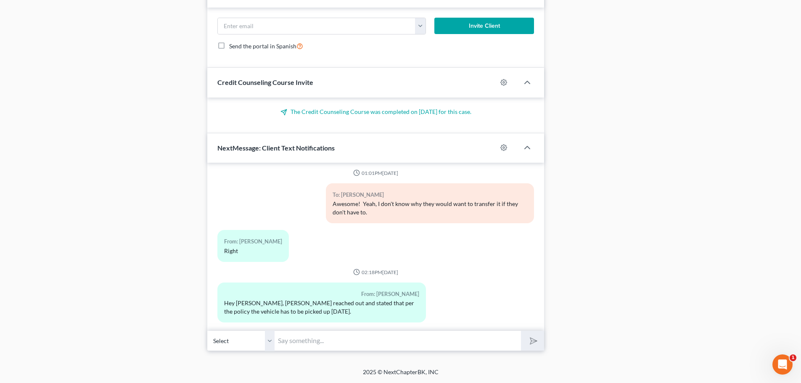
click at [291, 342] on input "text" at bounding box center [398, 341] width 246 height 21
drag, startPoint x: 447, startPoint y: 342, endPoint x: 373, endPoint y: 344, distance: 74.1
click at [447, 342] on input "text" at bounding box center [398, 341] width 246 height 21
drag, startPoint x: 373, startPoint y: 344, endPoint x: 285, endPoint y: 341, distance: 87.6
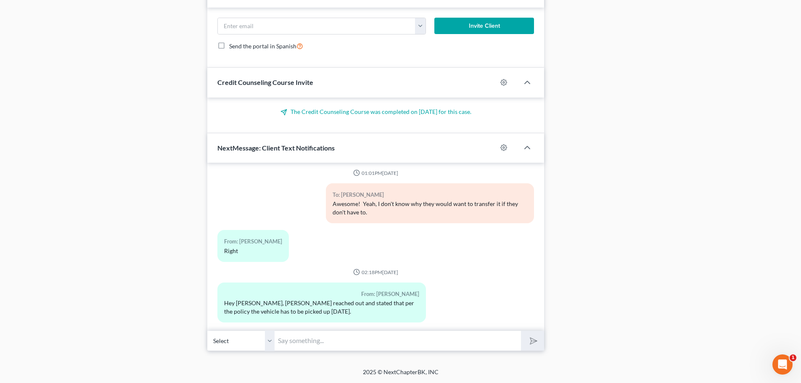
click at [373, 344] on input "text" at bounding box center [398, 341] width 246 height 21
click at [305, 341] on input "text" at bounding box center [398, 341] width 246 height 21
click at [285, 341] on input "text" at bounding box center [398, 341] width 246 height 21
click at [337, 339] on input "that's too bad." at bounding box center [398, 341] width 246 height 21
click at [281, 343] on input "that's too bad. what exactly is the policy? it has to be transported? seems odd." at bounding box center [398, 341] width 246 height 21
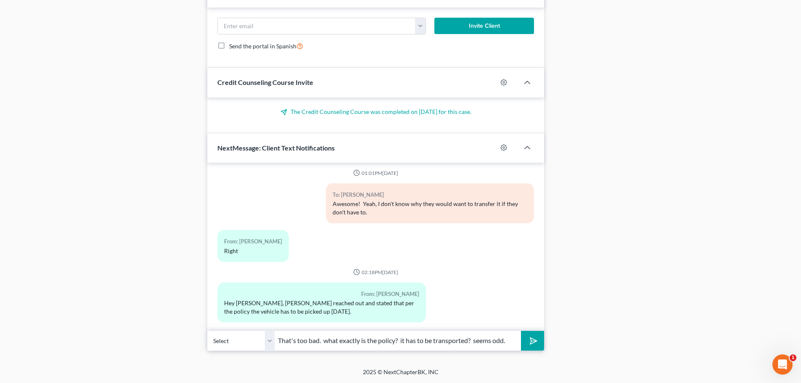
click at [329, 341] on input "That's too bad. what exactly is the policy? it has to be transported? seems odd." at bounding box center [398, 341] width 246 height 21
click at [406, 342] on input "That's too bad. What exactly is the policy? it has to be transported? seems odd." at bounding box center [398, 341] width 246 height 21
click at [482, 340] on input "That's too bad. What exactly is the policy? It has to be transported? seems odd." at bounding box center [398, 341] width 246 height 21
type input "That's too bad. What exactly is the policy? It has to be transported? Seems odd."
click at [536, 342] on icon "submit" at bounding box center [532, 341] width 12 height 12
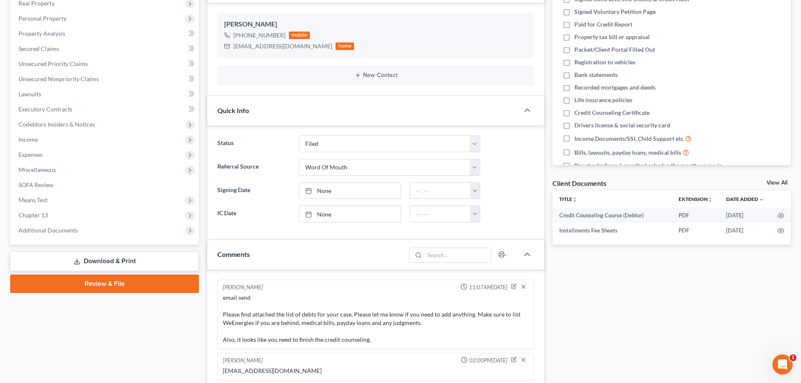
scroll to position [0, 0]
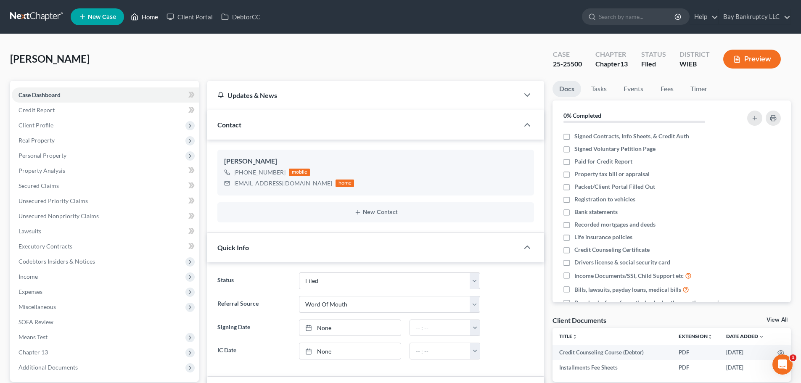
drag, startPoint x: 155, startPoint y: 16, endPoint x: 412, endPoint y: 114, distance: 275.2
click at [155, 16] on link "Home" at bounding box center [145, 16] width 36 height 15
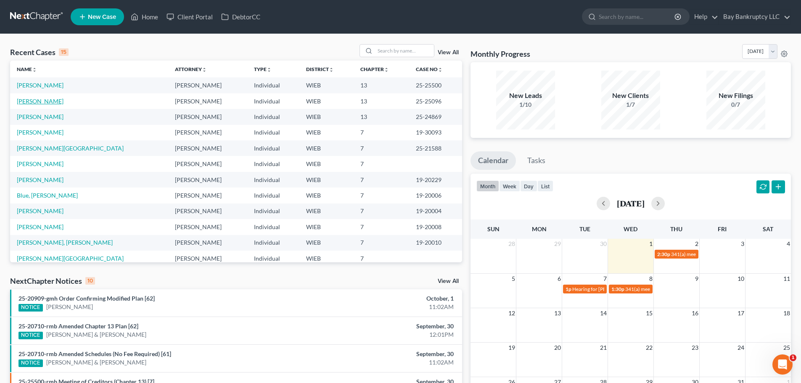
click at [48, 102] on link "[PERSON_NAME]" at bounding box center [40, 101] width 47 height 7
select select "0"
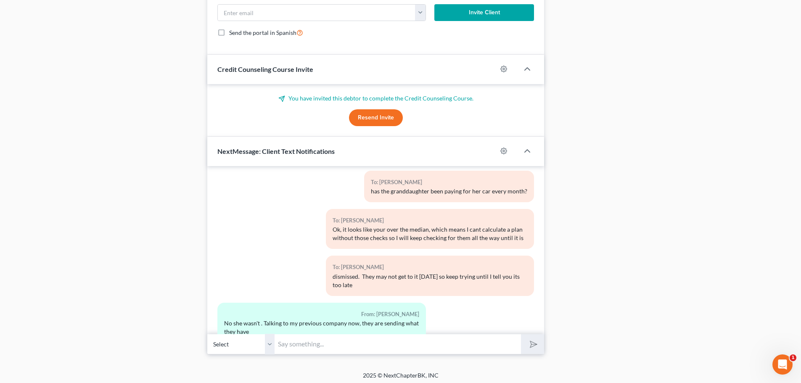
scroll to position [734, 0]
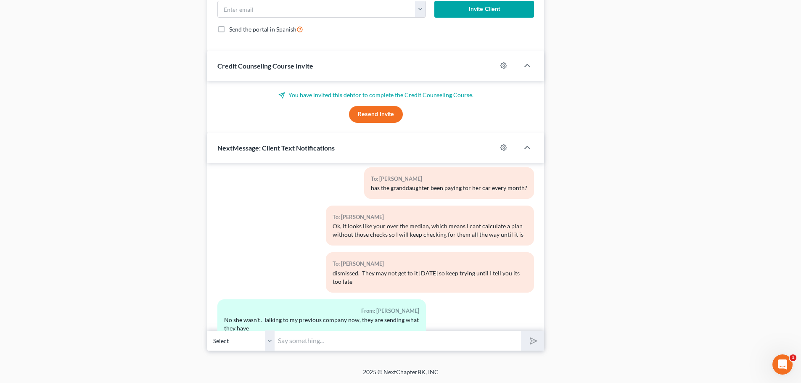
click at [288, 338] on input "text" at bounding box center [398, 341] width 246 height 21
type input "ok, great"
drag, startPoint x: 529, startPoint y: 338, endPoint x: 457, endPoint y: 382, distance: 84.4
click at [529, 338] on icon "submit" at bounding box center [532, 341] width 12 height 12
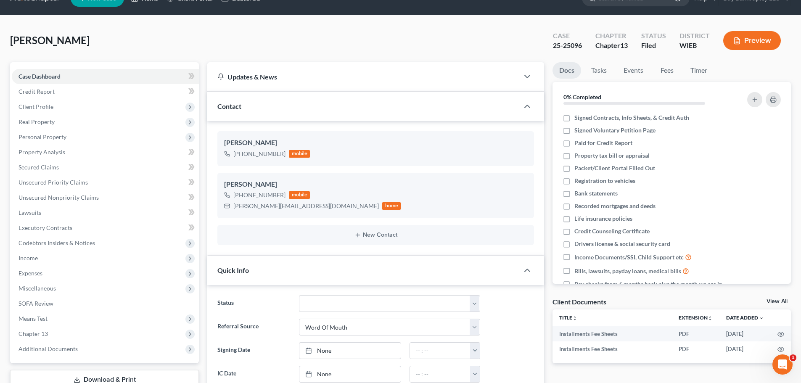
scroll to position [0, 0]
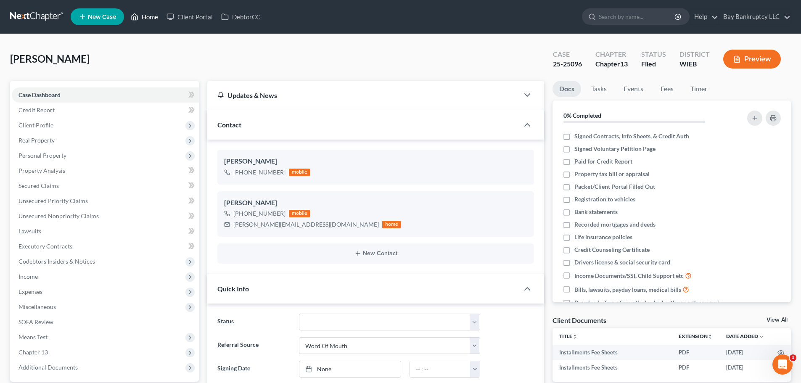
click at [150, 14] on link "Home" at bounding box center [145, 16] width 36 height 15
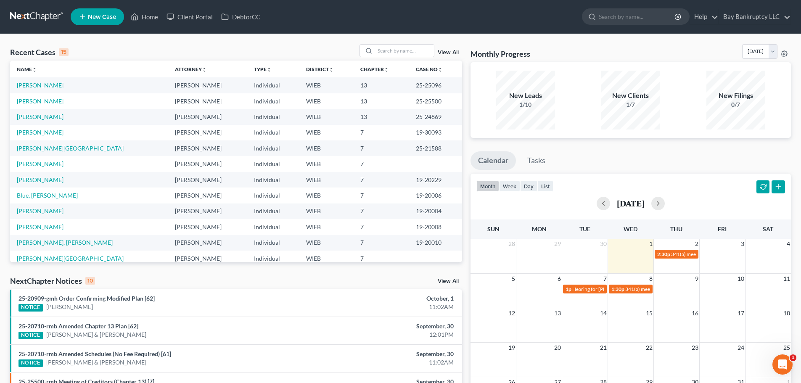
click at [35, 103] on link "[PERSON_NAME]" at bounding box center [40, 101] width 47 height 7
select select "0"
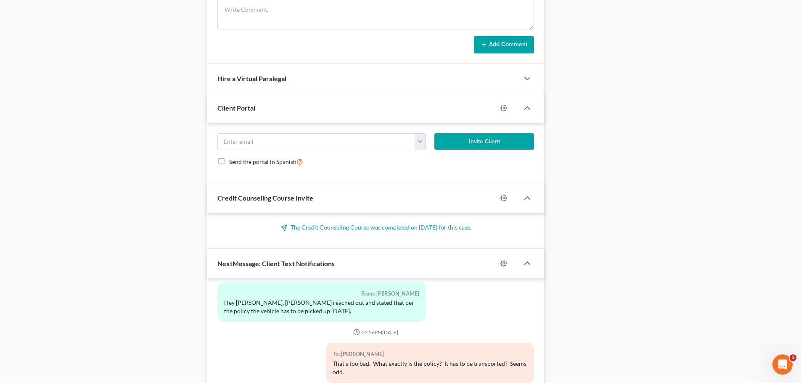
scroll to position [642, 0]
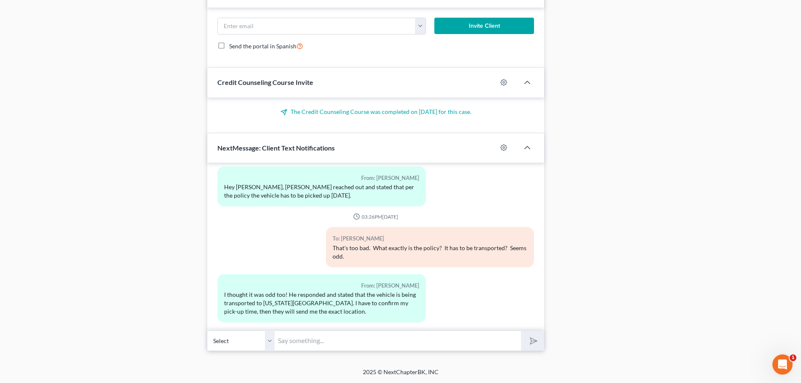
click at [293, 343] on input "text" at bounding box center [398, 341] width 246 height 21
type input "Wow, I hope they don't expect you to drive to [PERSON_NAME]."
click at [536, 343] on icon "submit" at bounding box center [532, 341] width 12 height 12
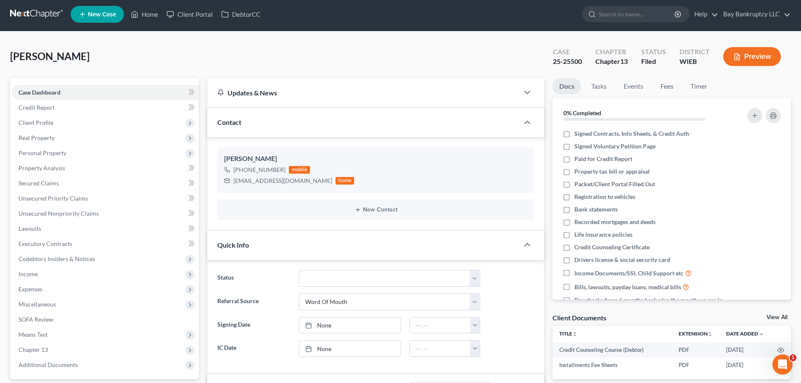
scroll to position [0, 0]
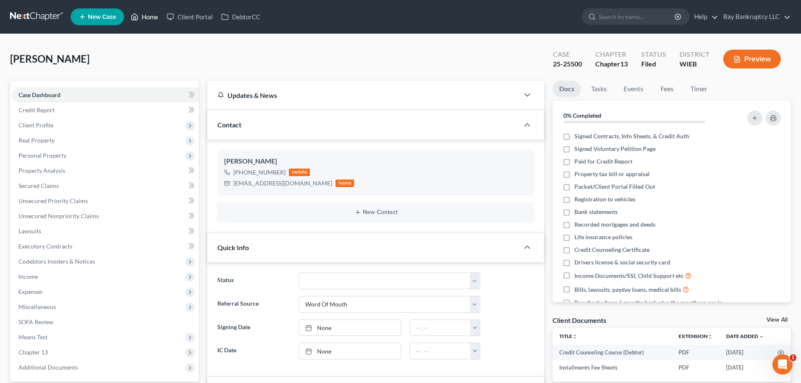
drag, startPoint x: 152, startPoint y: 18, endPoint x: 432, endPoint y: 65, distance: 283.3
click at [152, 18] on link "Home" at bounding box center [145, 16] width 36 height 15
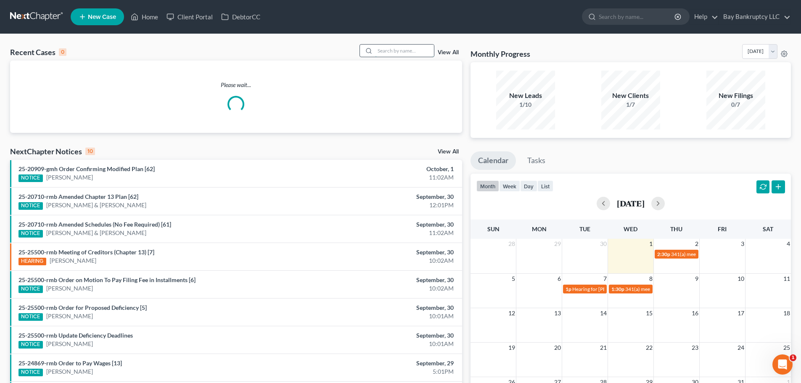
click at [419, 53] on input "search" at bounding box center [404, 51] width 59 height 12
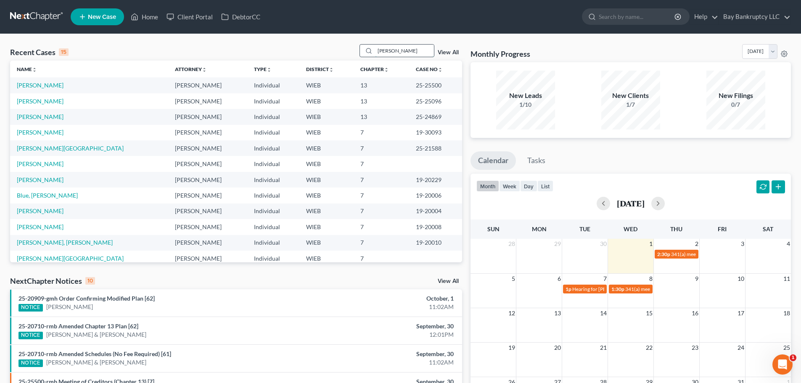
type input "[PERSON_NAME]"
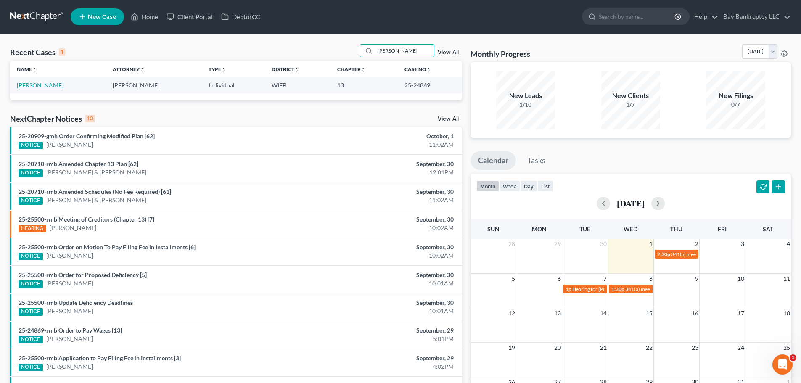
click at [41, 86] on link "[PERSON_NAME]" at bounding box center [40, 85] width 47 height 7
select select "2"
select select "0"
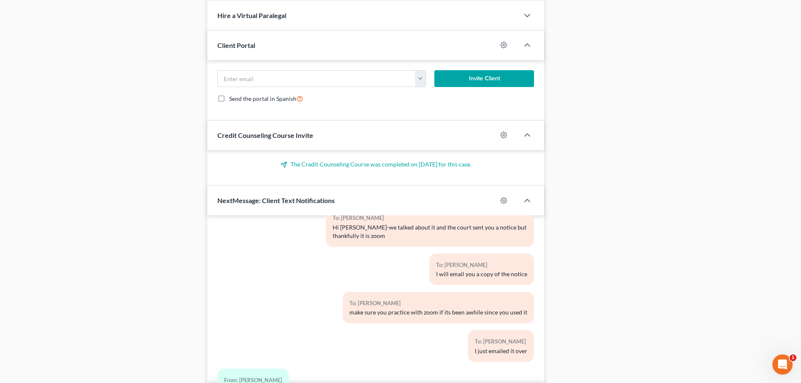
scroll to position [717, 0]
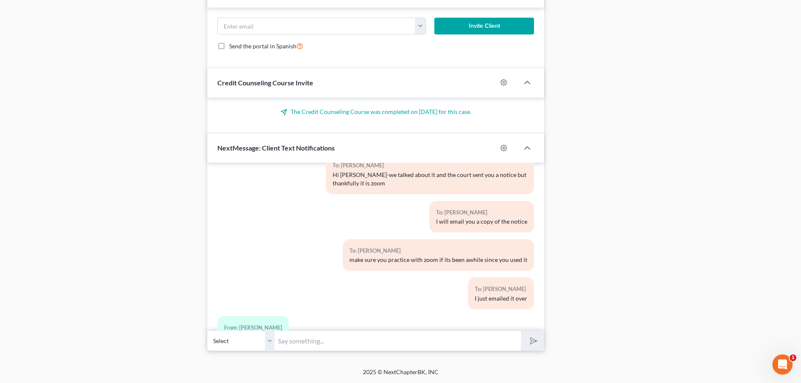
click at [356, 336] on input "text" at bounding box center [398, 341] width 246 height 21
type input "your welcome!"
drag, startPoint x: 530, startPoint y: 341, endPoint x: 401, endPoint y: 266, distance: 149.3
click at [530, 341] on icon "submit" at bounding box center [532, 341] width 12 height 12
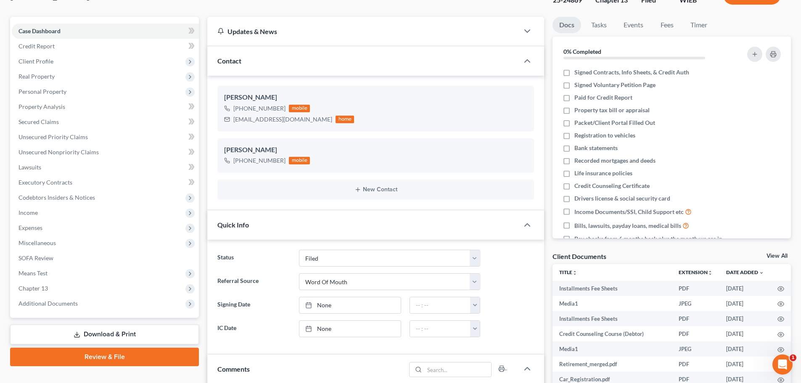
scroll to position [2, 0]
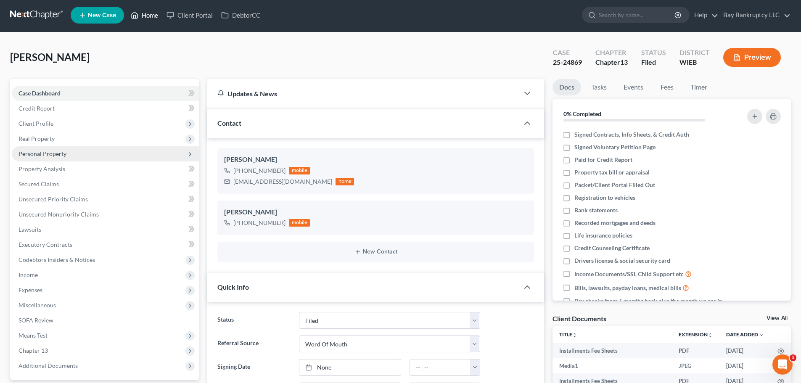
drag, startPoint x: 148, startPoint y: 11, endPoint x: 189, endPoint y: 154, distance: 149.1
click at [148, 11] on link "Home" at bounding box center [145, 15] width 36 height 15
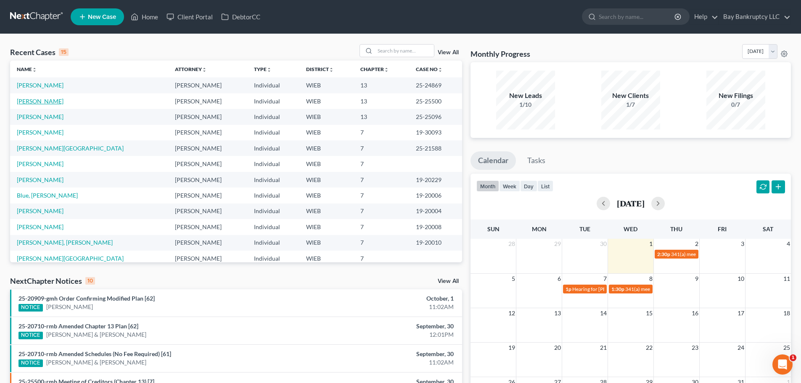
click at [30, 100] on link "[PERSON_NAME]" at bounding box center [40, 101] width 47 height 7
select select "2"
select select "0"
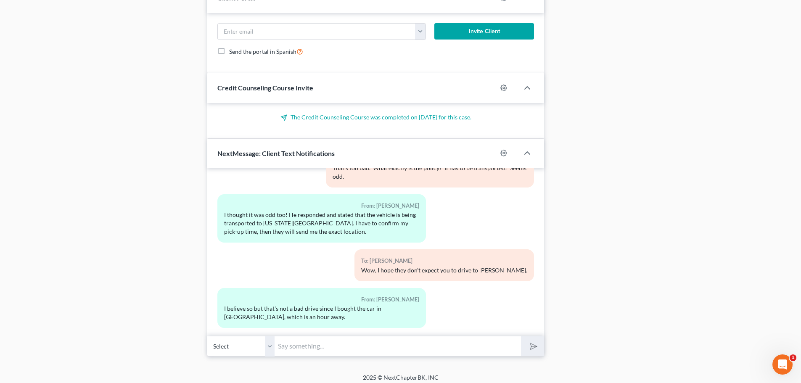
scroll to position [642, 0]
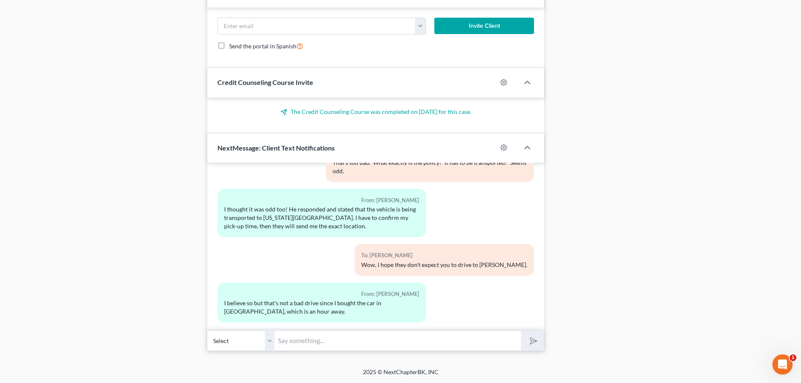
click at [283, 341] on input "text" at bounding box center [398, 341] width 246 height 21
type input "Ah, ok"
drag, startPoint x: 530, startPoint y: 343, endPoint x: 372, endPoint y: 381, distance: 162.6
click at [530, 343] on icon "submit" at bounding box center [532, 341] width 12 height 12
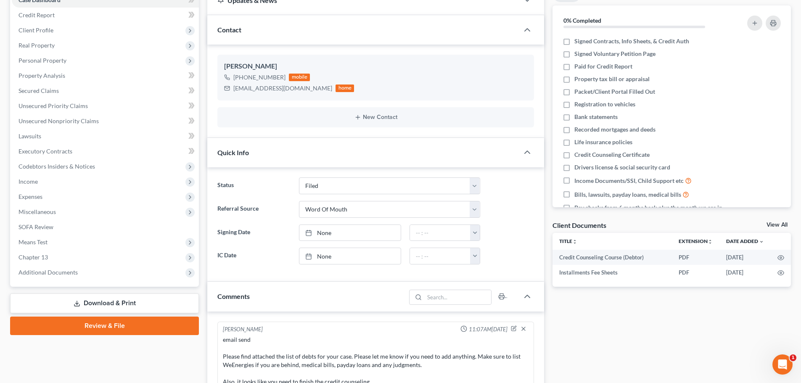
scroll to position [0, 0]
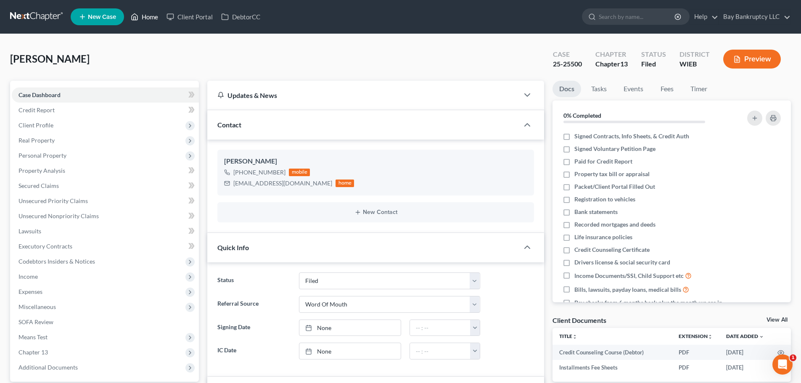
drag, startPoint x: 149, startPoint y: 14, endPoint x: 509, endPoint y: 382, distance: 515.2
click at [149, 14] on link "Home" at bounding box center [145, 16] width 36 height 15
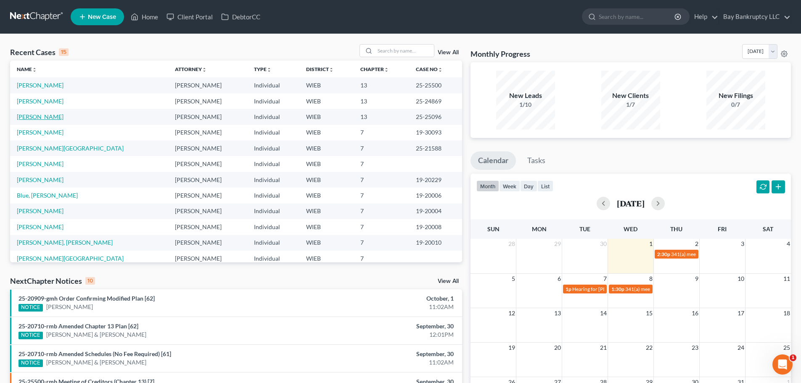
click at [57, 117] on link "[PERSON_NAME]" at bounding box center [40, 116] width 47 height 7
select select "2"
select select "0"
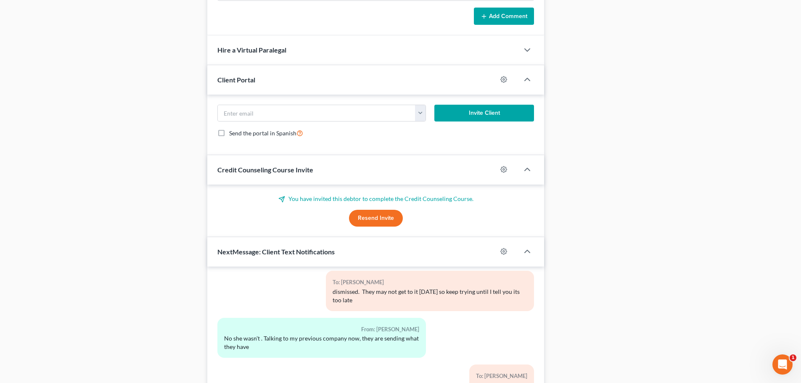
scroll to position [734, 0]
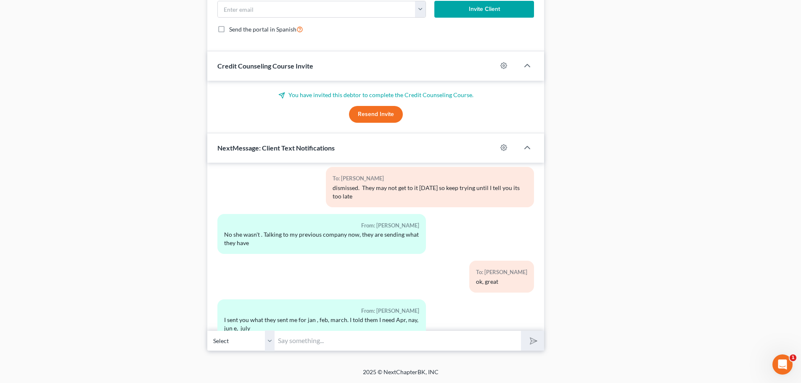
click at [308, 344] on input "text" at bounding box center [398, 341] width 246 height 21
type input "ok, keep pushing"
click at [528, 339] on icon "submit" at bounding box center [532, 341] width 12 height 12
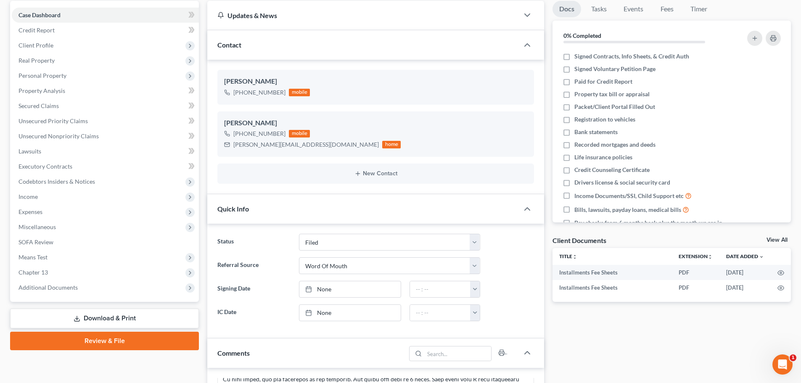
scroll to position [61, 0]
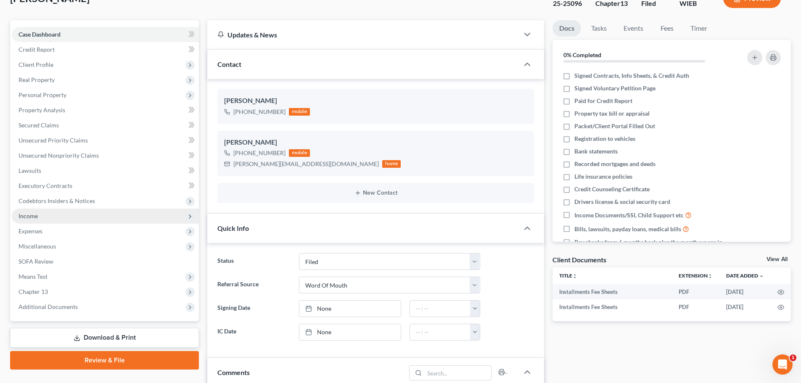
click at [27, 220] on span "Income" at bounding box center [105, 216] width 187 height 15
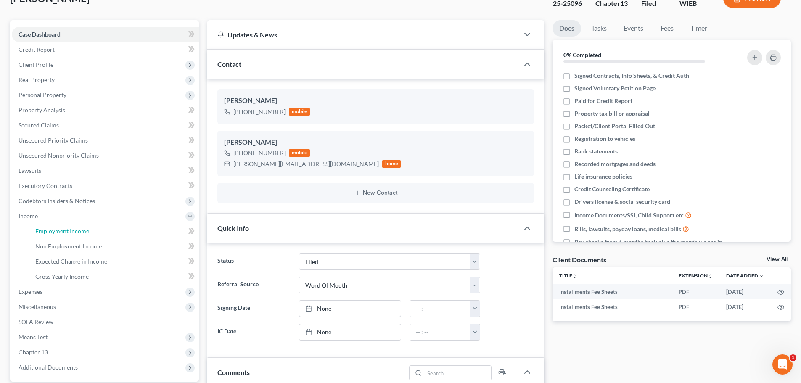
drag, startPoint x: 58, startPoint y: 229, endPoint x: 509, endPoint y: 187, distance: 452.0
click at [58, 229] on span "Employment Income" at bounding box center [62, 231] width 54 height 7
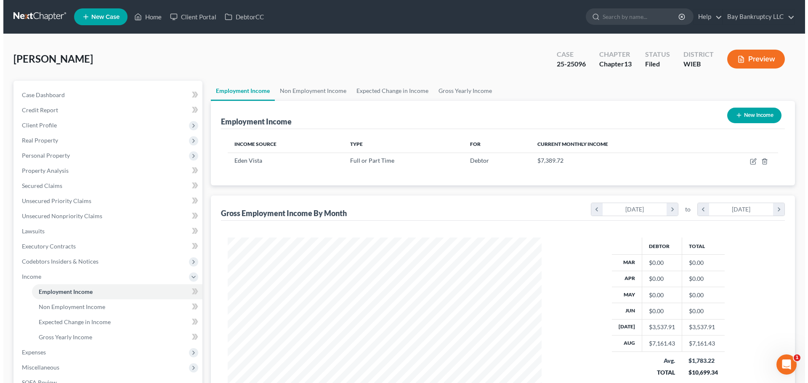
scroll to position [157, 331]
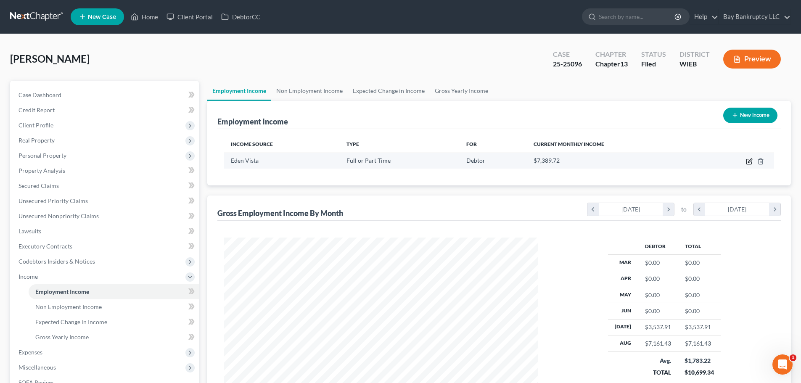
click at [748, 161] on icon "button" at bounding box center [749, 161] width 7 height 7
select select "0"
select select "52"
select select "1"
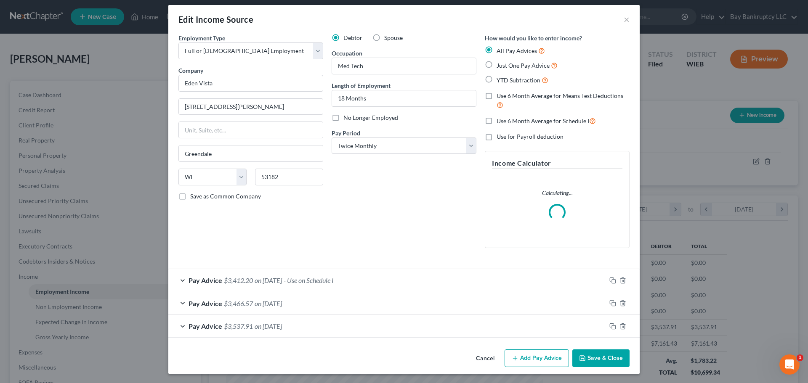
scroll to position [6, 0]
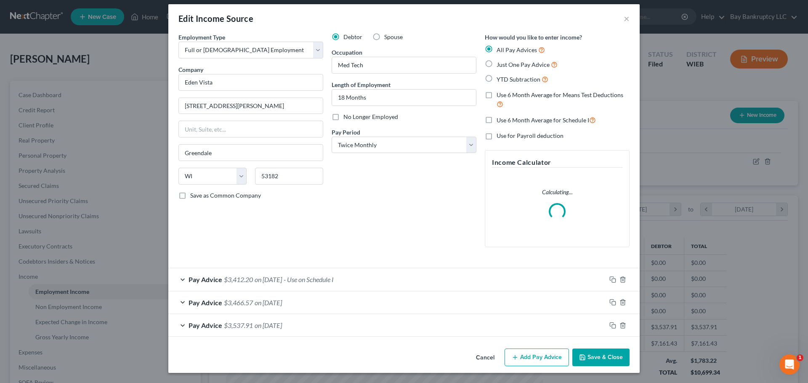
click at [531, 358] on button "Add Pay Advice" at bounding box center [536, 358] width 64 height 18
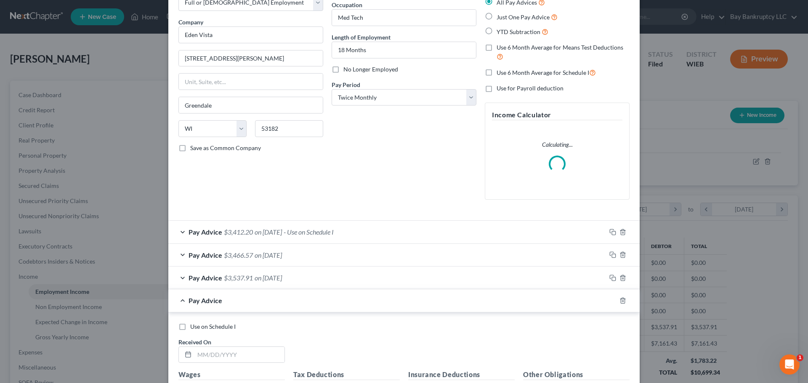
scroll to position [174, 0]
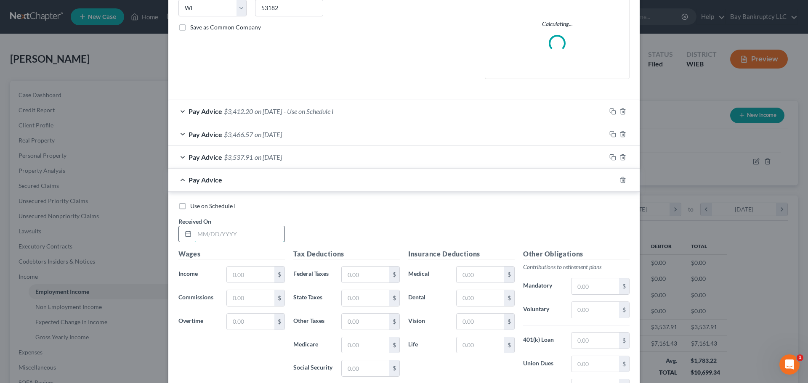
click at [236, 236] on input "text" at bounding box center [239, 234] width 90 height 16
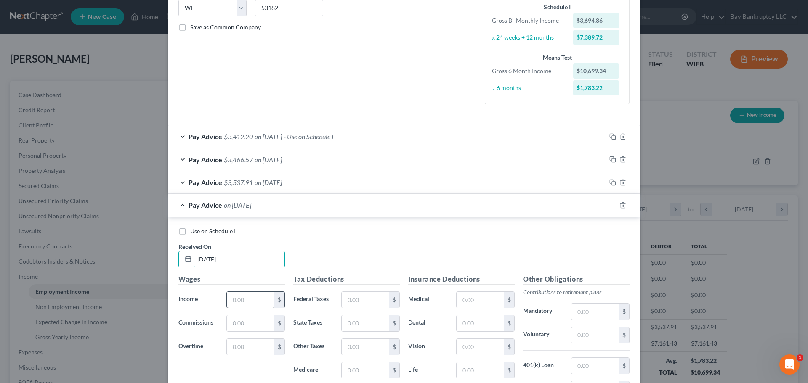
type input "[DATE]"
click at [238, 297] on input "text" at bounding box center [251, 300] width 48 height 16
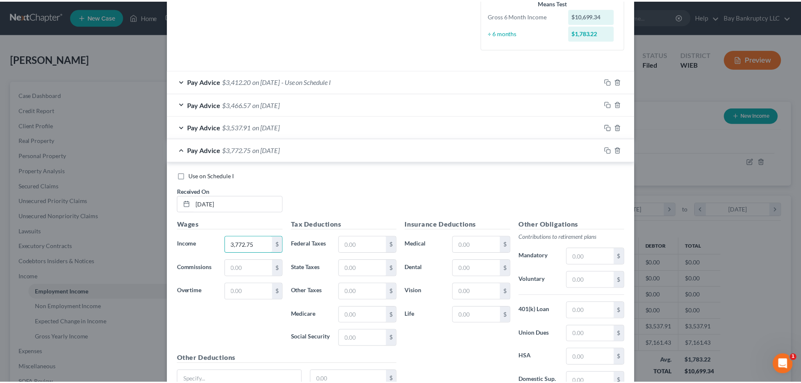
scroll to position [307, 0]
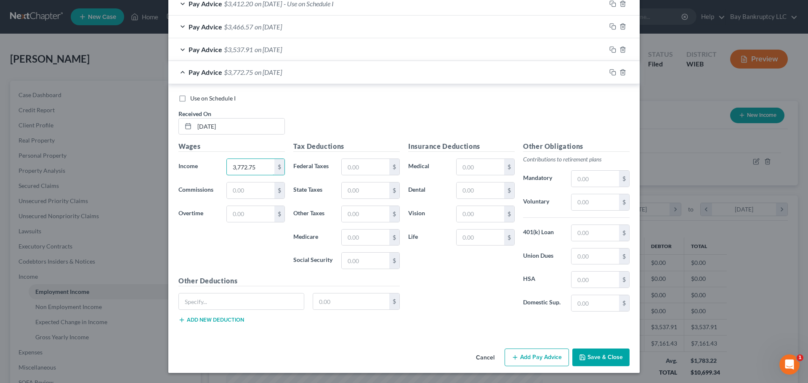
type input "3,772.75"
click at [601, 358] on button "Save & Close" at bounding box center [600, 358] width 57 height 18
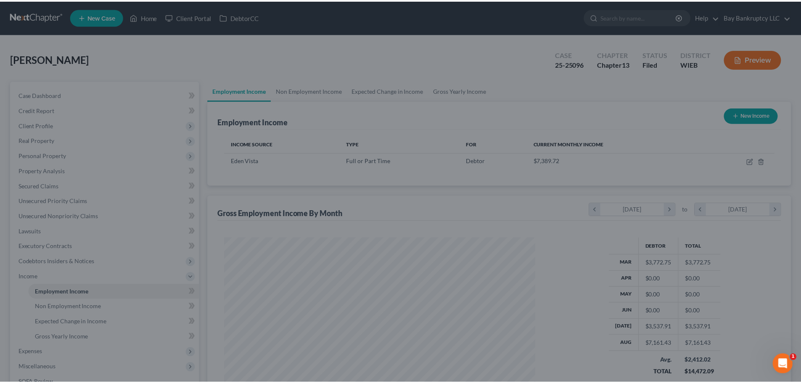
scroll to position [420486, 420312]
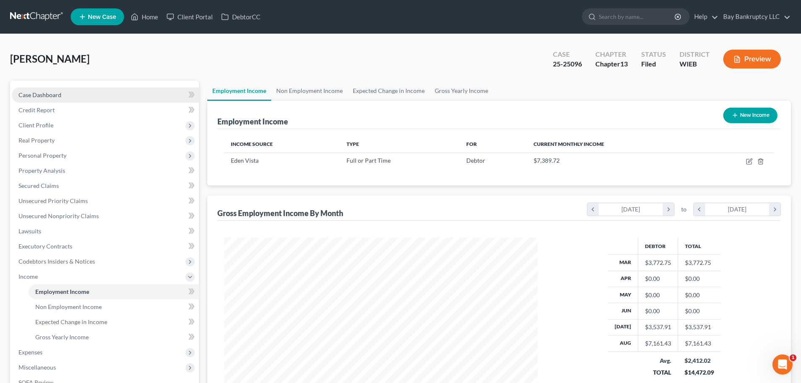
click at [45, 96] on span "Case Dashboard" at bounding box center [40, 94] width 43 height 7
select select "2"
select select "0"
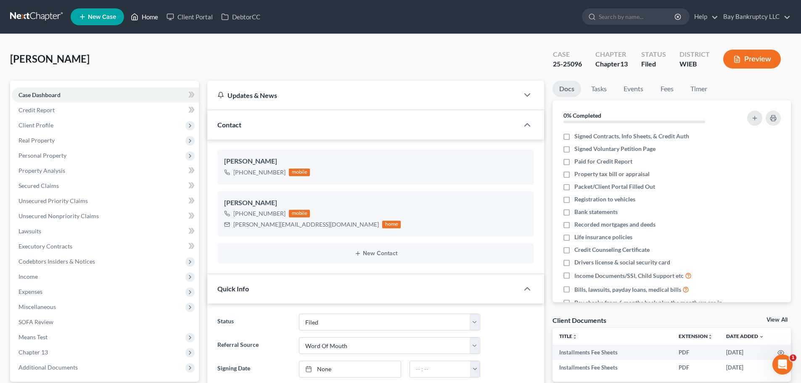
drag, startPoint x: 142, startPoint y: 11, endPoint x: 719, endPoint y: 67, distance: 580.2
click at [142, 11] on link "Home" at bounding box center [145, 16] width 36 height 15
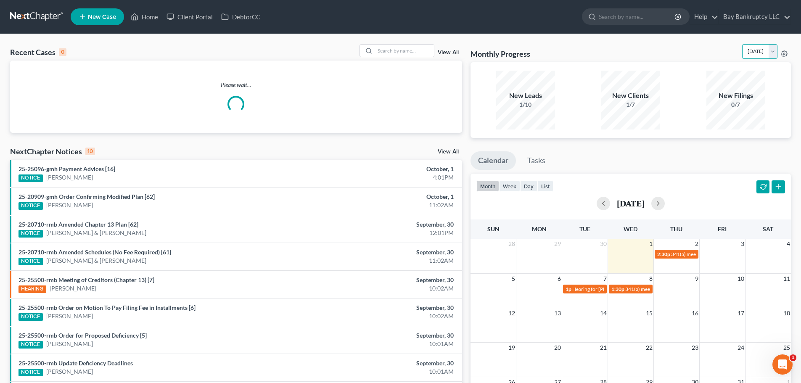
click at [742, 54] on select "[DATE] [DATE] [DATE] [DATE] [DATE] [DATE] [DATE] [DATE] [DATE] [DATE] [DATE] [D…" at bounding box center [759, 51] width 35 height 15
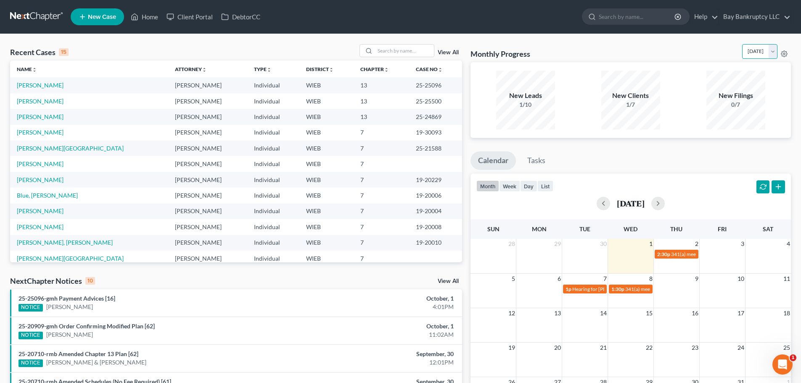
select select "1"
click at [742, 44] on select "[DATE] [DATE] [DATE] [DATE] [DATE] [DATE] [DATE] [DATE] [DATE] [DATE] [DATE] [D…" at bounding box center [759, 51] width 35 height 15
